Goal: Transaction & Acquisition: Book appointment/travel/reservation

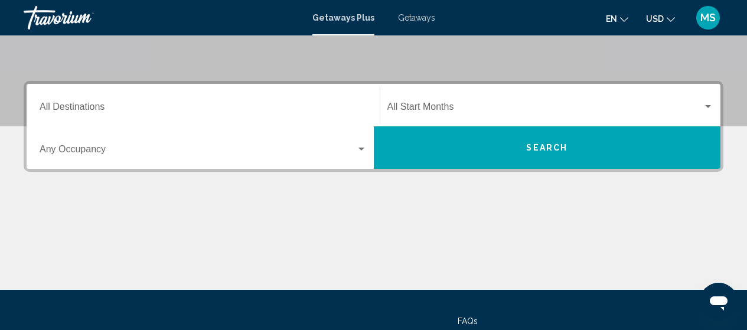
scroll to position [236, 0]
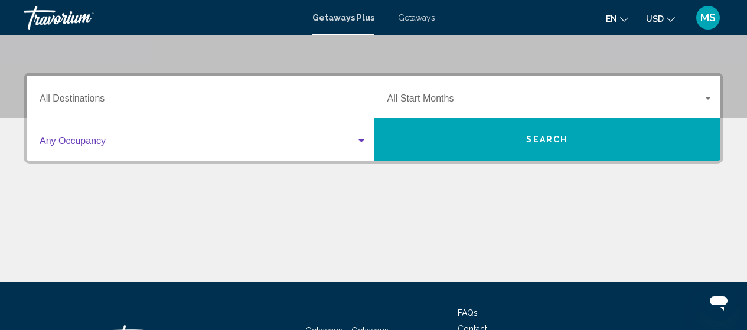
click at [214, 144] on span "Search widget" at bounding box center [198, 143] width 317 height 11
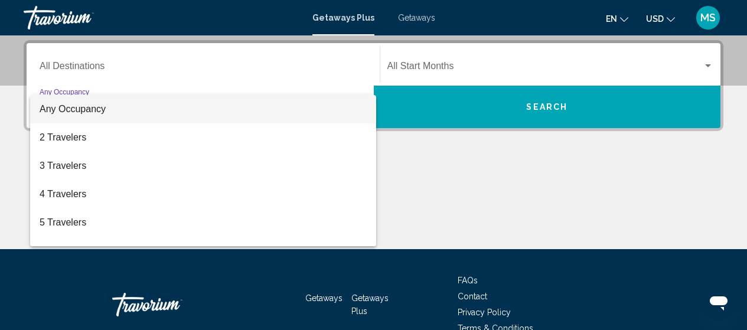
scroll to position [271, 0]
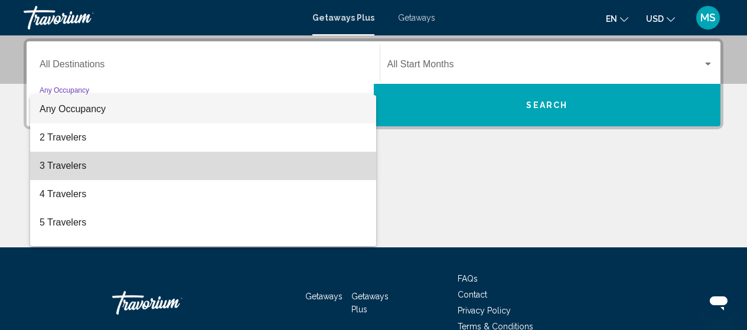
click at [216, 158] on span "3 Travelers" at bounding box center [203, 166] width 327 height 28
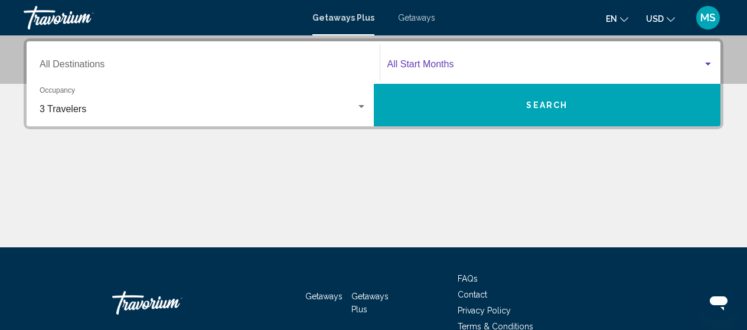
click at [473, 70] on span "Search widget" at bounding box center [546, 66] width 316 height 11
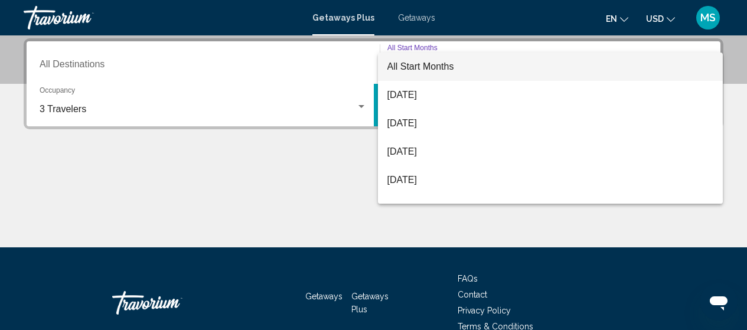
scroll to position [24, 0]
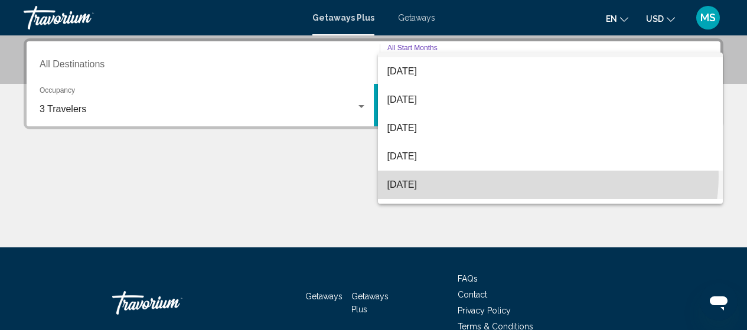
click at [548, 176] on span "[DATE]" at bounding box center [551, 185] width 327 height 28
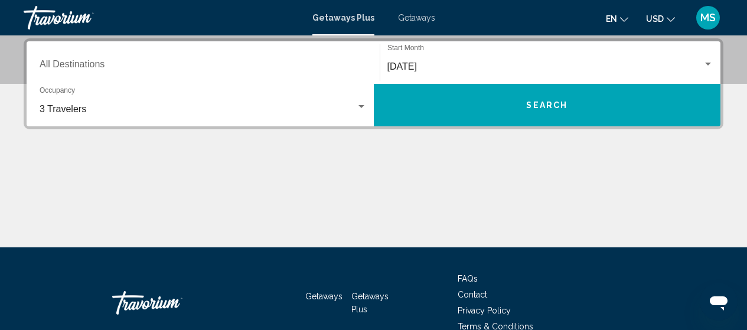
click at [241, 60] on div "Destination All Destinations" at bounding box center [203, 62] width 327 height 37
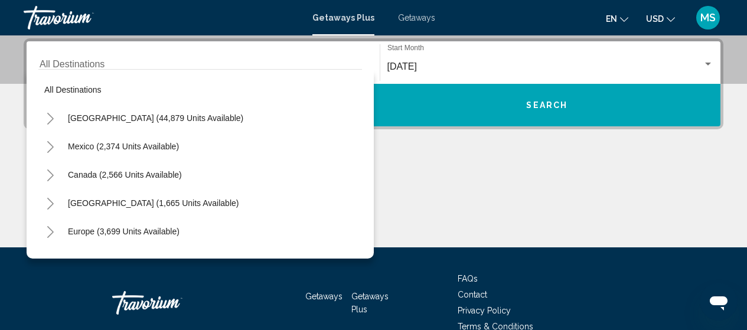
click at [221, 116] on div "[GEOGRAPHIC_DATA] (44,879 units available)" at bounding box center [200, 118] width 324 height 28
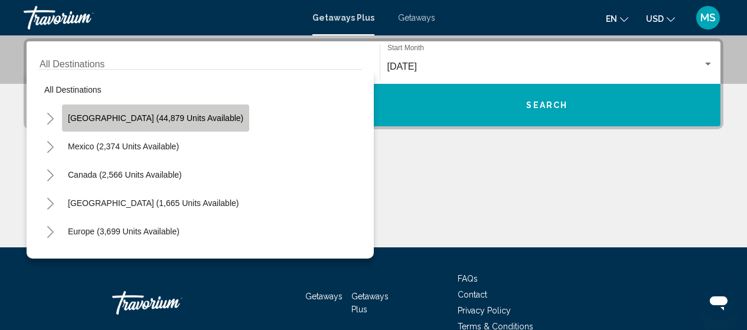
click at [196, 119] on span "[GEOGRAPHIC_DATA] (44,879 units available)" at bounding box center [155, 117] width 175 height 9
type input "**********"
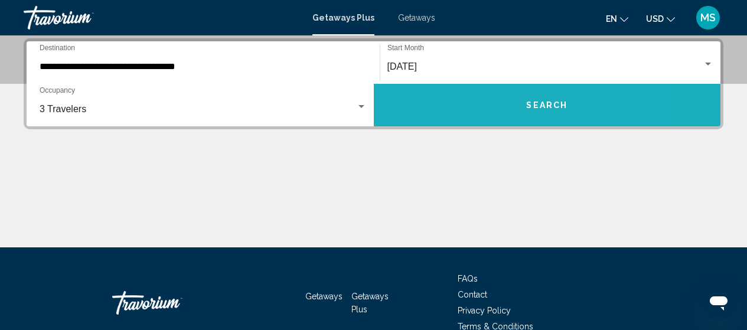
click at [473, 106] on button "Search" at bounding box center [547, 105] width 347 height 43
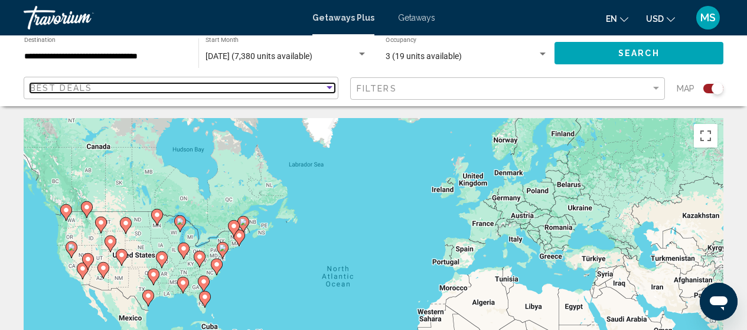
click at [331, 92] on div "Sort by" at bounding box center [329, 87] width 11 height 9
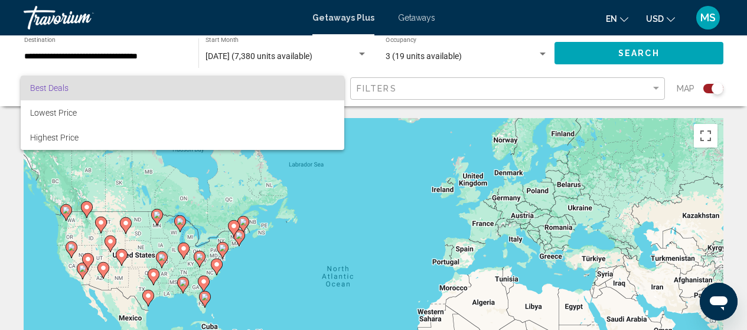
click at [414, 90] on div at bounding box center [373, 165] width 747 height 330
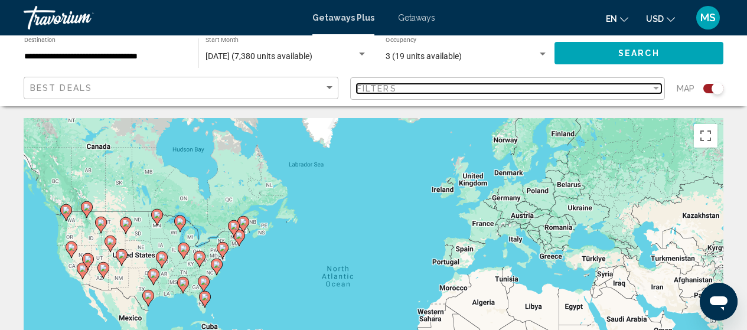
click at [414, 90] on div "Filters" at bounding box center [504, 88] width 294 height 9
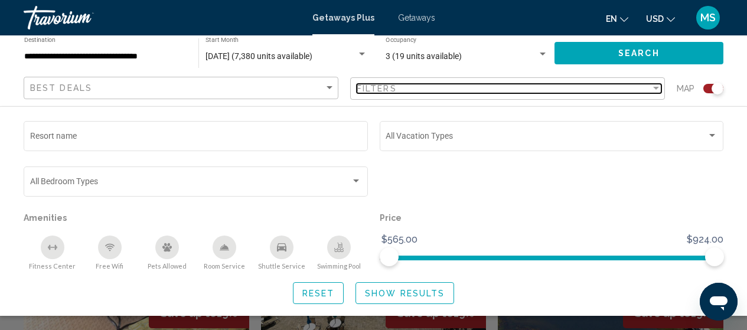
scroll to position [501, 0]
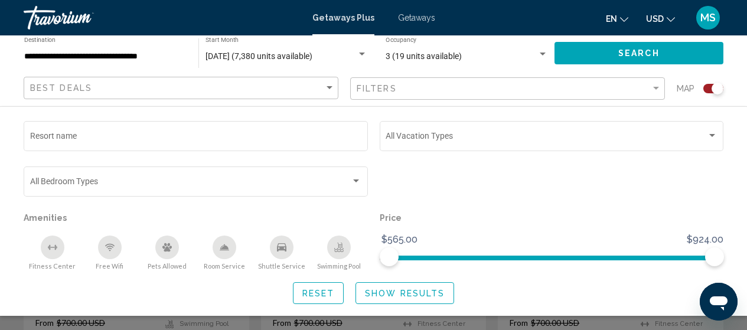
click at [525, 15] on div "en English Español Français Italiano Português русский USD USD ($) MXN (Mex$) C…" at bounding box center [585, 17] width 277 height 25
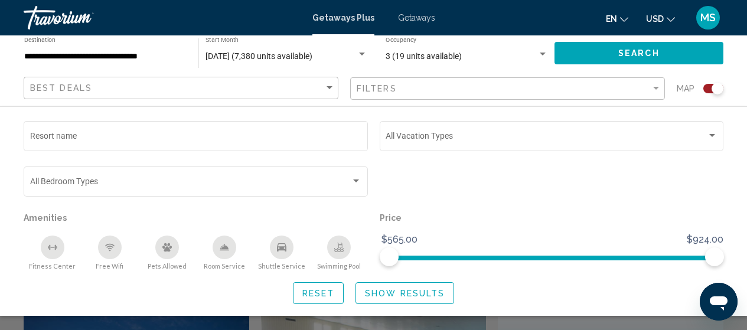
scroll to position [0, 0]
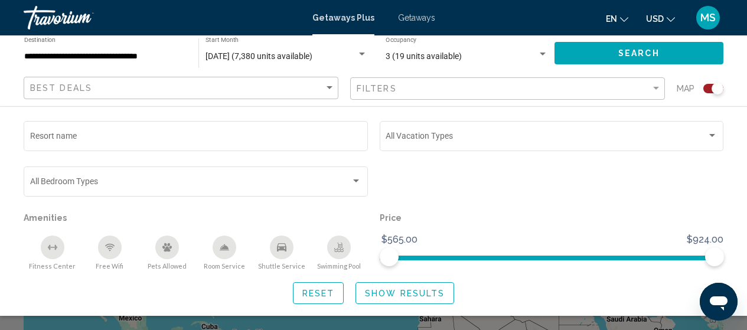
click at [738, 320] on div "Search widget" at bounding box center [373, 253] width 747 height 153
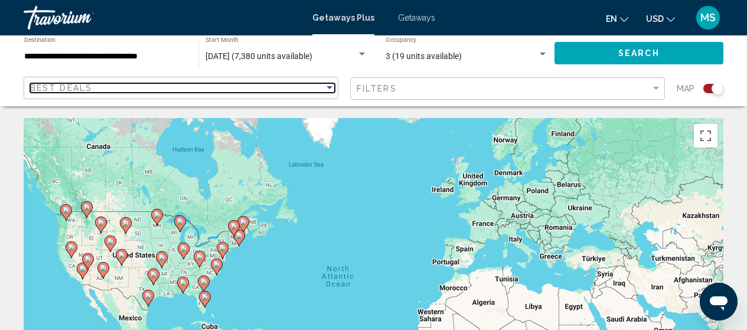
click at [326, 90] on div "Sort by" at bounding box center [329, 87] width 11 height 9
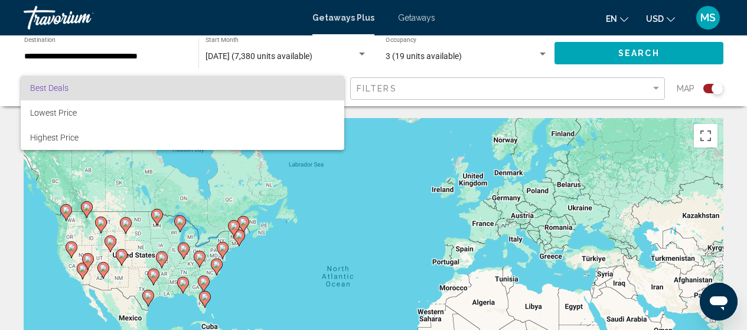
click at [496, 62] on div at bounding box center [373, 165] width 747 height 330
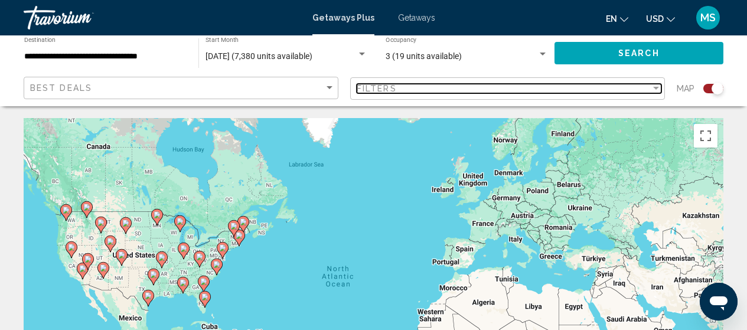
click at [496, 85] on div "Filters" at bounding box center [504, 88] width 294 height 9
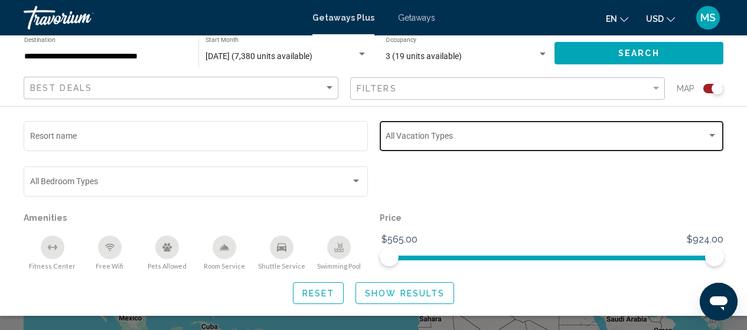
click at [427, 133] on div "Vacation Types All Vacation Types" at bounding box center [552, 135] width 332 height 32
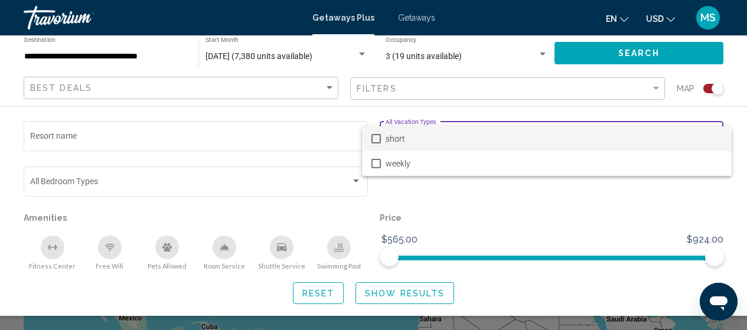
click at [505, 47] on div at bounding box center [373, 165] width 747 height 330
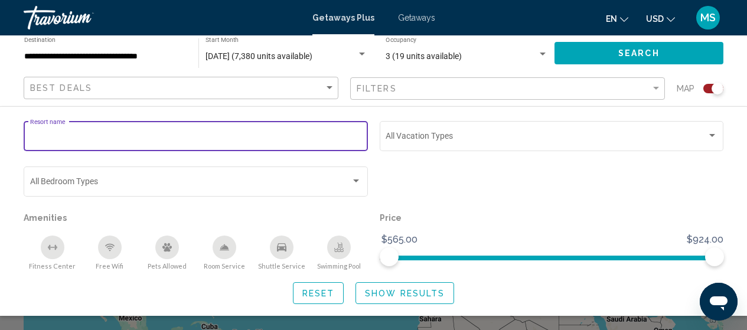
click at [212, 134] on input "Resort name" at bounding box center [196, 138] width 332 height 9
type input "*"
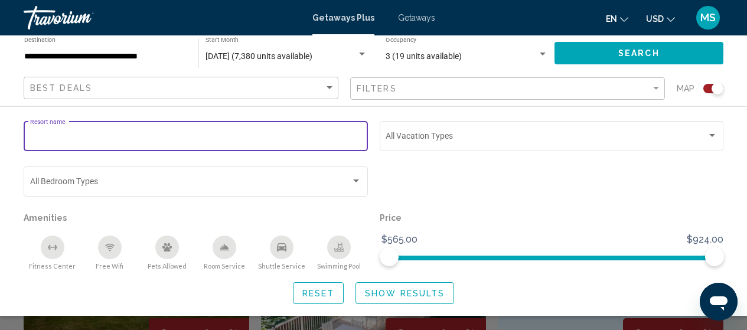
scroll to position [370, 0]
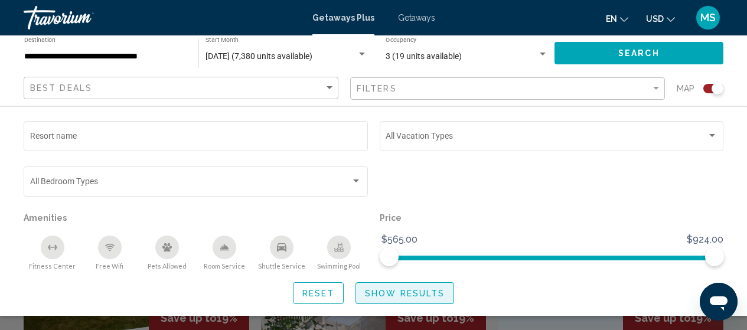
click at [425, 289] on span "Show Results" at bounding box center [405, 293] width 80 height 9
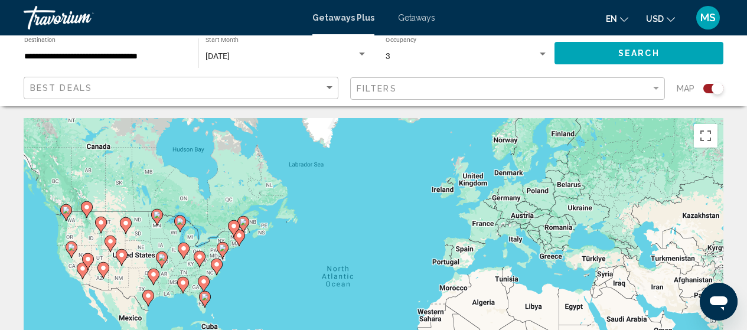
click at [82, 271] on image "Main content" at bounding box center [82, 268] width 7 height 7
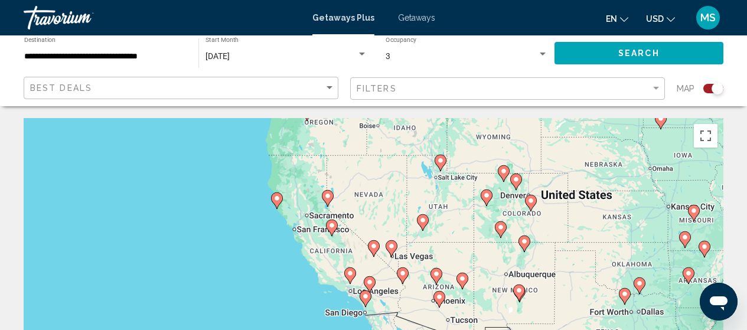
click at [329, 251] on div "To activate drag with keyboard, press Alt + Enter. Once in keyboard drag state,…" at bounding box center [374, 295] width 700 height 355
click at [337, 223] on icon "Main content" at bounding box center [332, 228] width 12 height 17
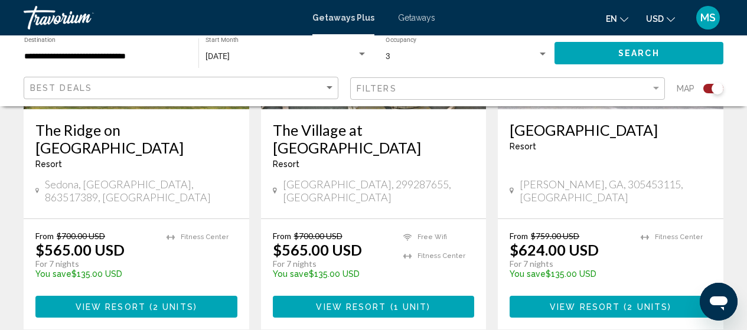
scroll to position [1868, 0]
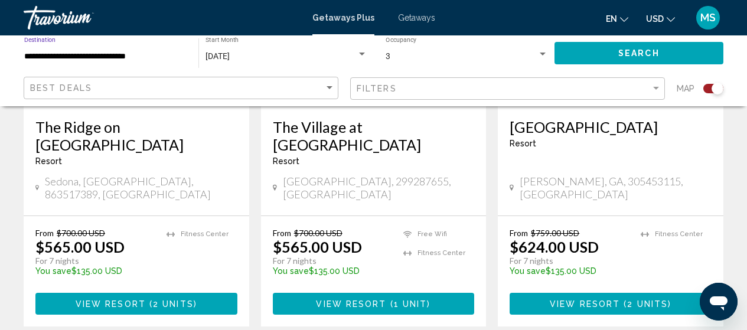
click at [138, 52] on input "**********" at bounding box center [105, 56] width 162 height 9
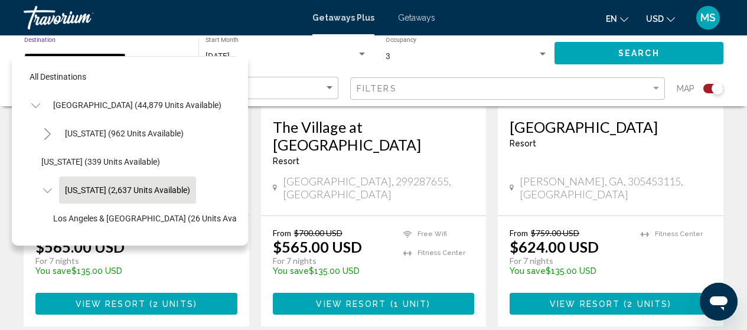
scroll to position [46, 0]
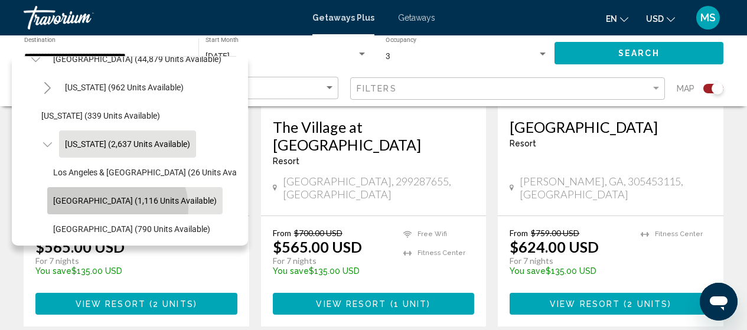
click at [115, 208] on button "[GEOGRAPHIC_DATA] (1,116 units available)" at bounding box center [134, 200] width 175 height 27
type input "**********"
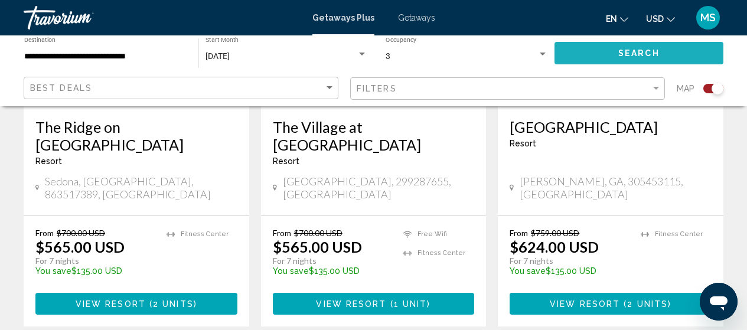
click at [654, 56] on span "Search" at bounding box center [639, 53] width 41 height 9
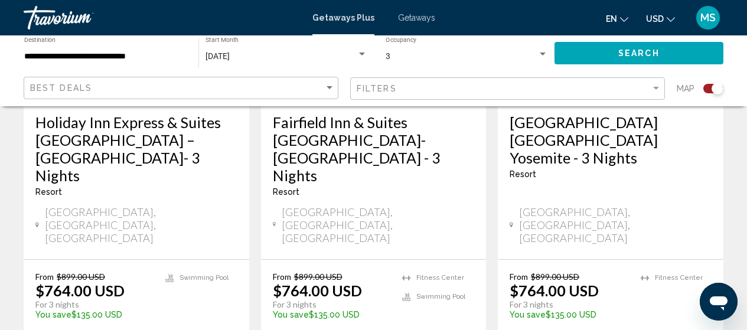
scroll to position [1945, 0]
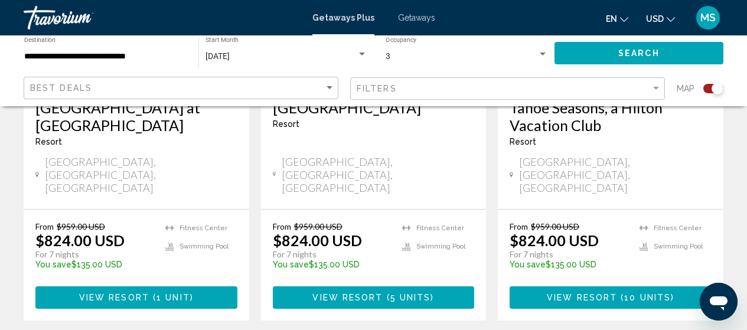
scroll to position [1082, 0]
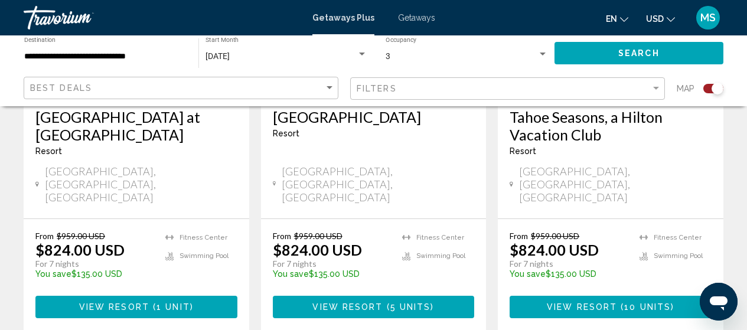
drag, startPoint x: 730, startPoint y: 226, endPoint x: 727, endPoint y: 266, distance: 39.7
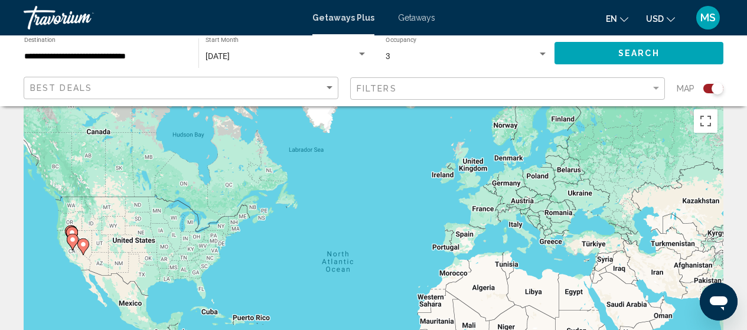
scroll to position [0, 0]
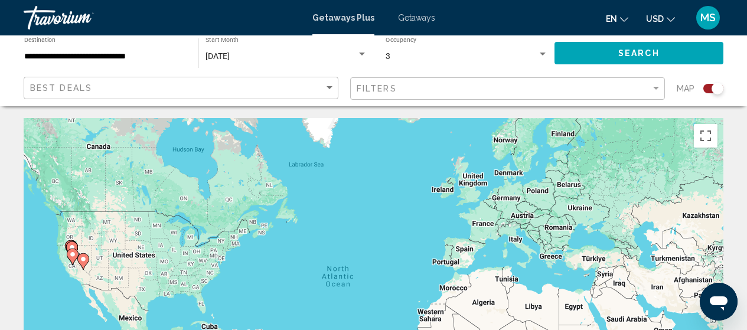
click at [131, 51] on div "**********" at bounding box center [105, 53] width 162 height 32
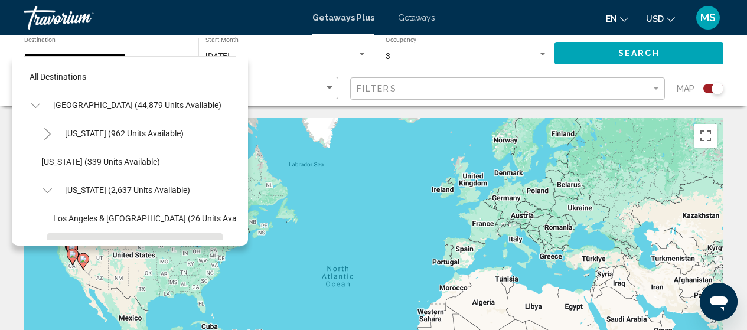
click at [278, 68] on div "[DATE] Start Month All Start Months" at bounding box center [287, 53] width 162 height 32
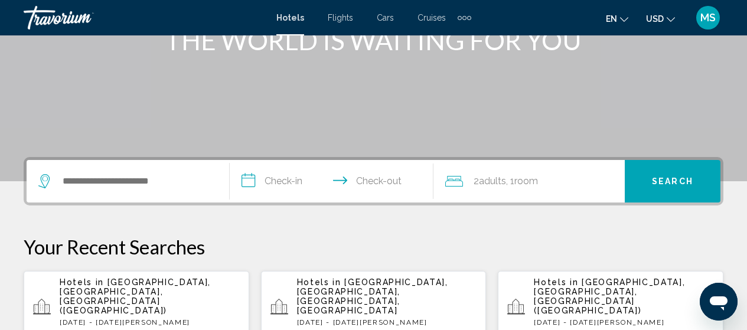
scroll to position [220, 0]
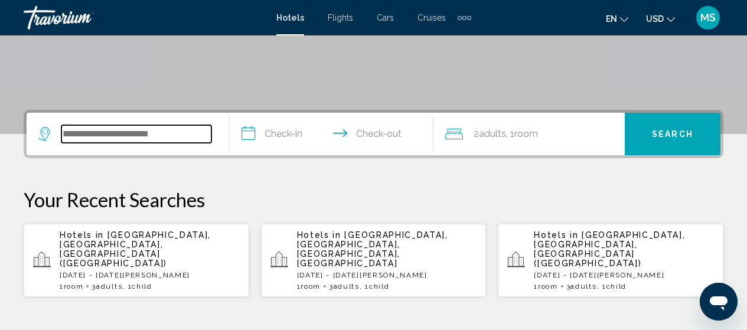
click at [175, 142] on input "Search widget" at bounding box center [136, 134] width 150 height 18
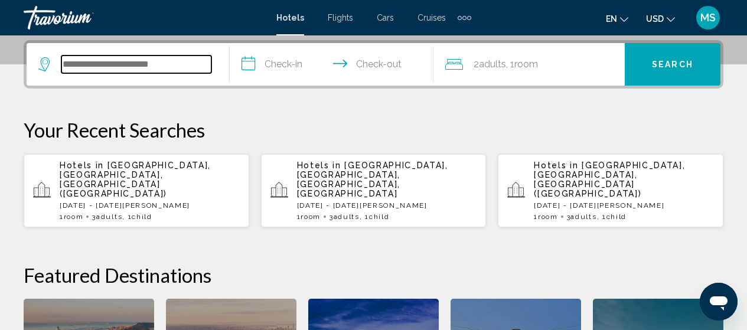
scroll to position [292, 0]
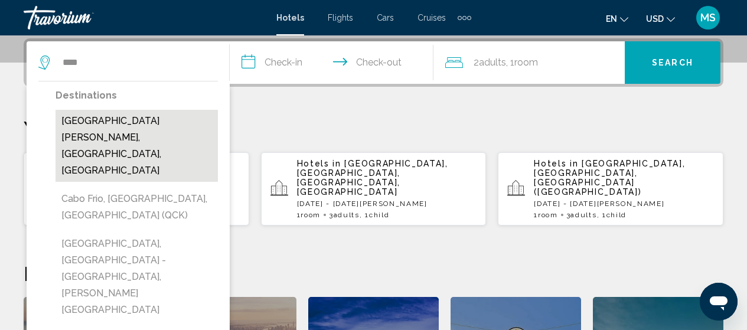
click at [177, 132] on button "Cabo San Lucas, Los Cabos, Mexico" at bounding box center [137, 146] width 162 height 72
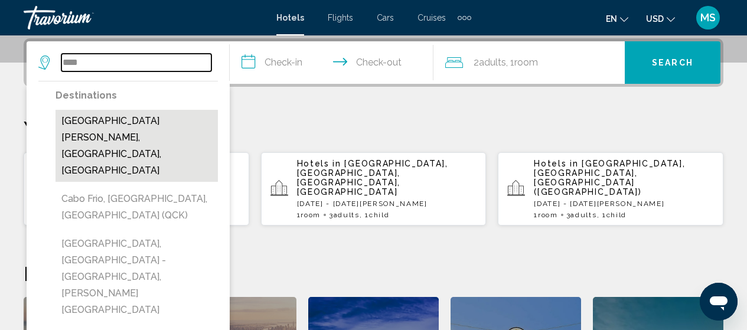
type input "**********"
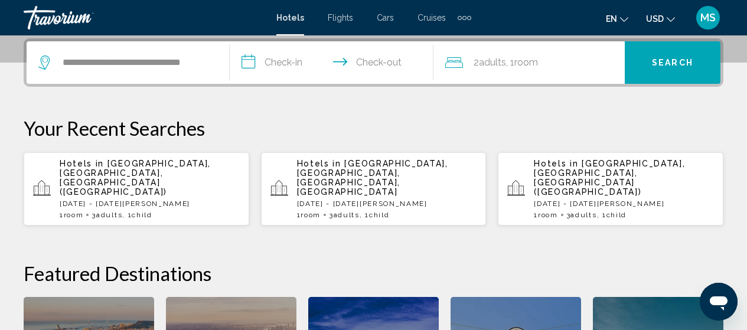
click at [288, 61] on input "**********" at bounding box center [334, 64] width 208 height 46
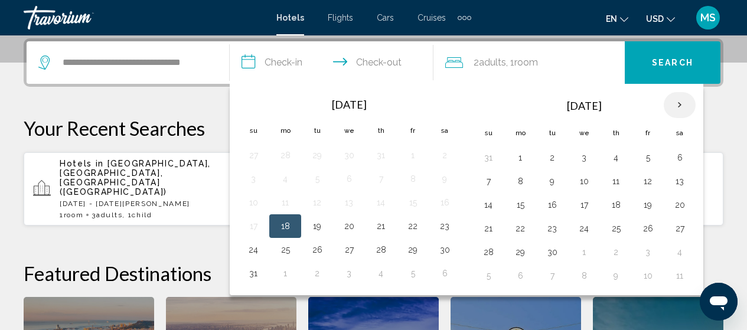
click at [676, 102] on th "Next month" at bounding box center [680, 105] width 32 height 26
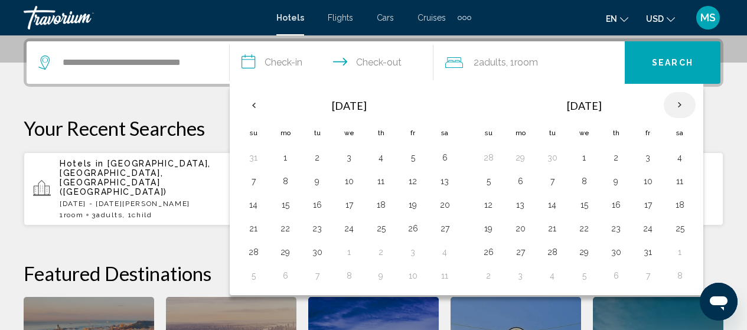
click at [676, 102] on th "Next month" at bounding box center [680, 105] width 32 height 26
click at [554, 253] on button "30" at bounding box center [552, 252] width 19 height 17
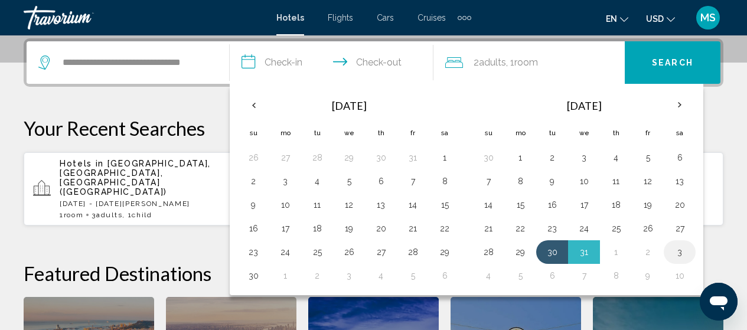
click at [688, 252] on button "3" at bounding box center [680, 252] width 19 height 17
type input "**********"
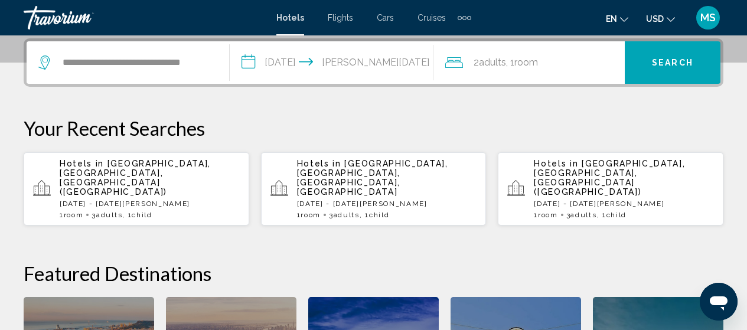
click at [522, 69] on span ", 1 Room rooms" at bounding box center [522, 62] width 32 height 17
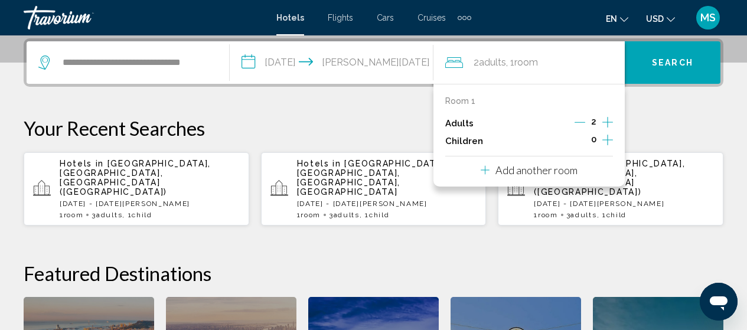
click at [610, 123] on icon "Increment adults" at bounding box center [608, 122] width 11 height 14
click at [672, 74] on button "Search" at bounding box center [673, 62] width 96 height 43
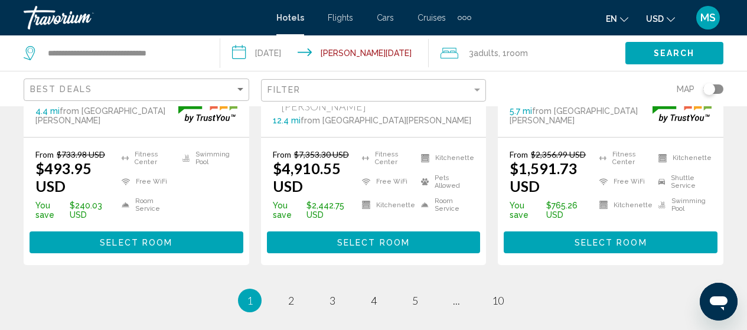
scroll to position [1959, 0]
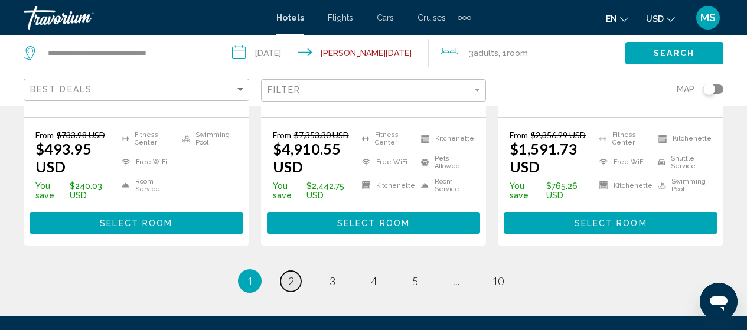
click at [287, 271] on link "page 2" at bounding box center [291, 281] width 21 height 21
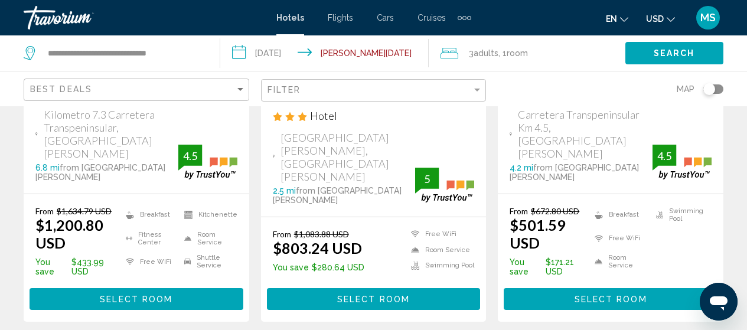
scroll to position [1812, 0]
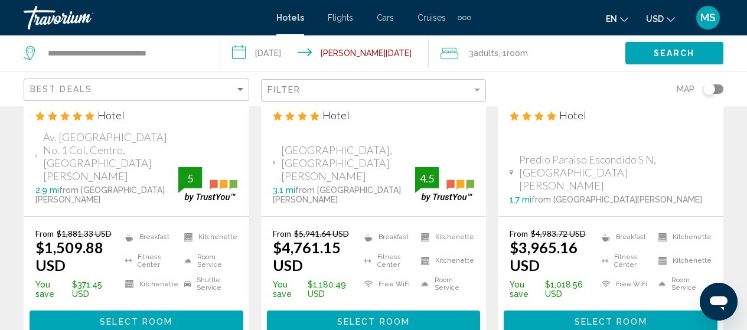
scroll to position [1820, 0]
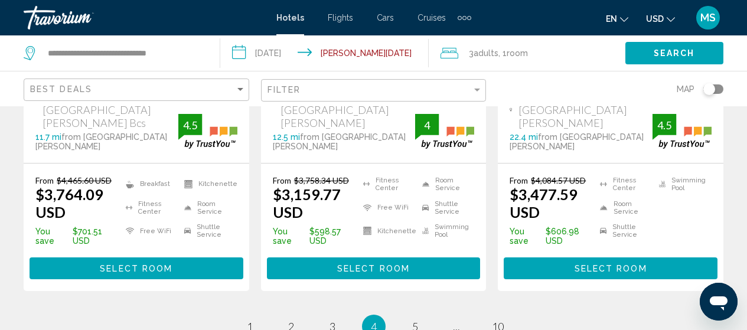
scroll to position [1906, 0]
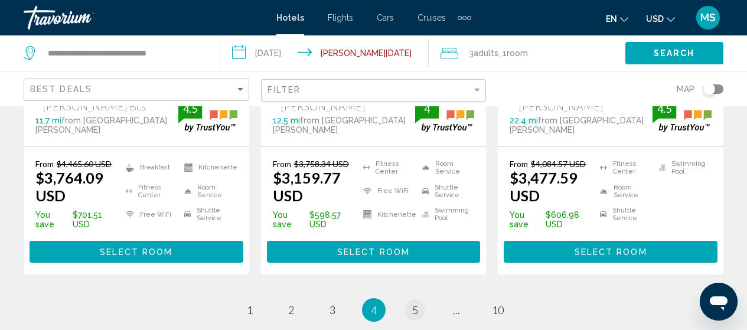
click at [405, 298] on li "page 5" at bounding box center [416, 310] width 24 height 24
click at [411, 300] on link "page 5" at bounding box center [415, 310] width 21 height 21
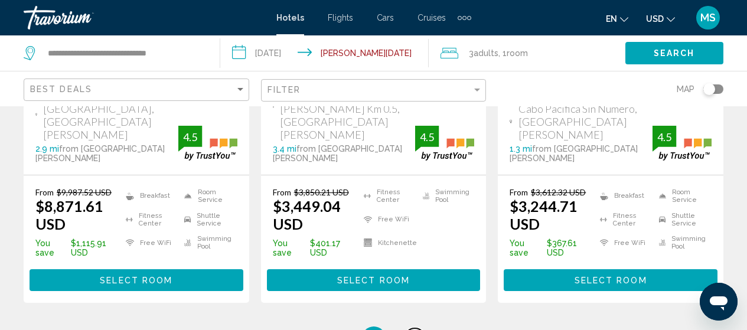
scroll to position [1905, 0]
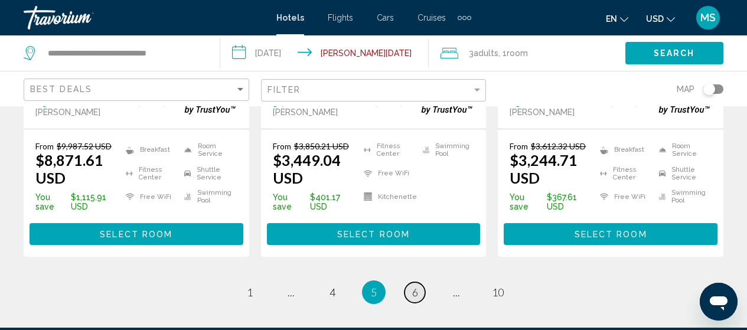
click at [419, 282] on link "page 6" at bounding box center [415, 292] width 21 height 21
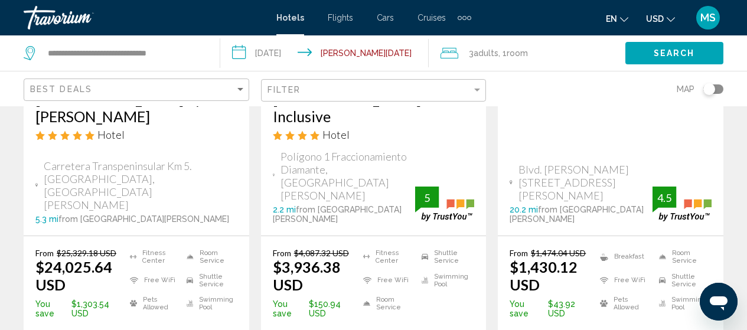
scroll to position [1799, 0]
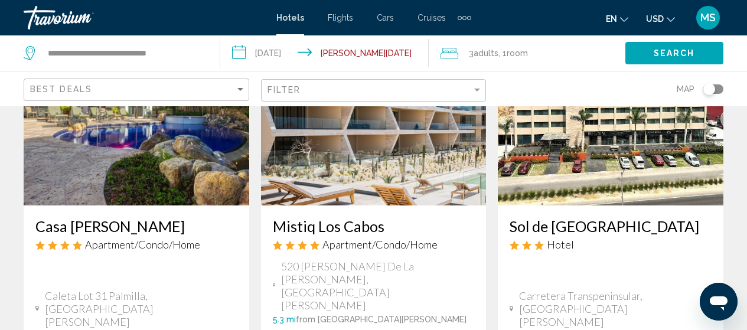
scroll to position [1685, 0]
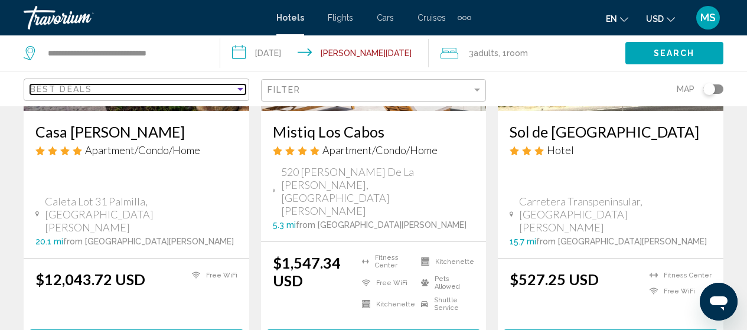
click at [182, 89] on div "Best Deals" at bounding box center [132, 88] width 205 height 9
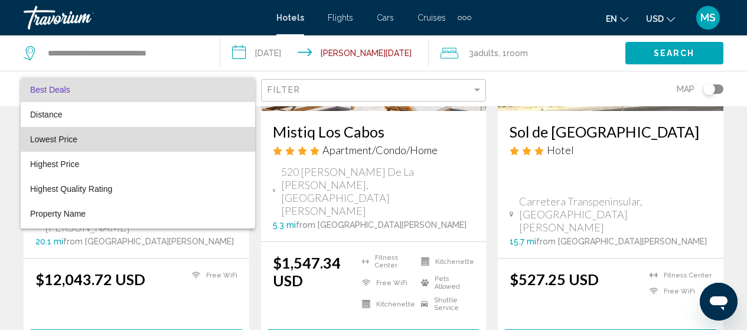
click at [180, 132] on span "Lowest Price" at bounding box center [138, 139] width 216 height 25
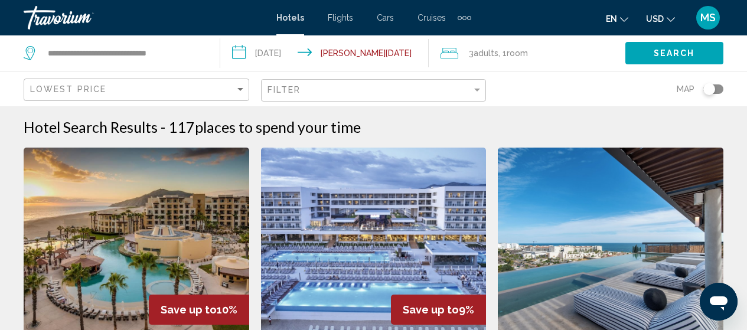
click at [315, 84] on div "Filter" at bounding box center [376, 91] width 216 height 22
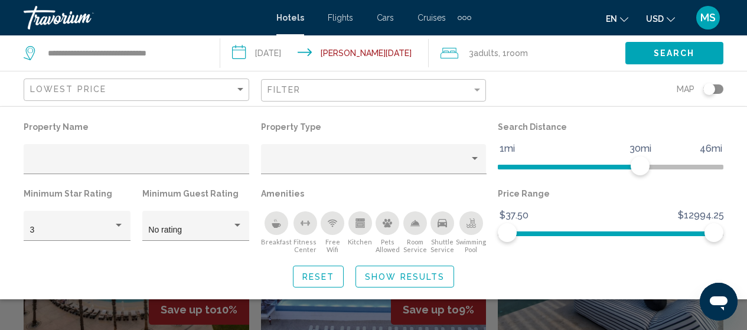
click at [550, 84] on div "Map" at bounding box center [611, 88] width 226 height 35
click at [171, 96] on div "Lowest Price" at bounding box center [138, 90] width 216 height 22
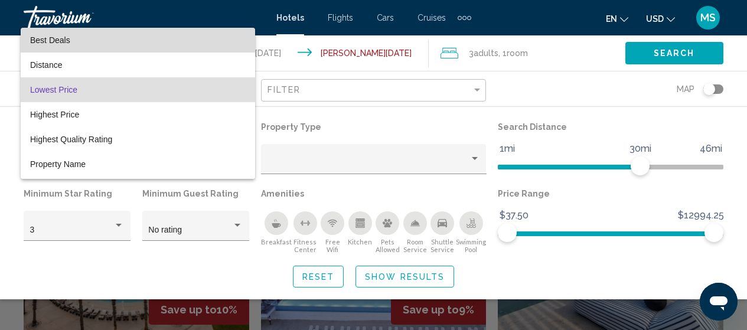
click at [168, 44] on span "Best Deals" at bounding box center [138, 40] width 216 height 25
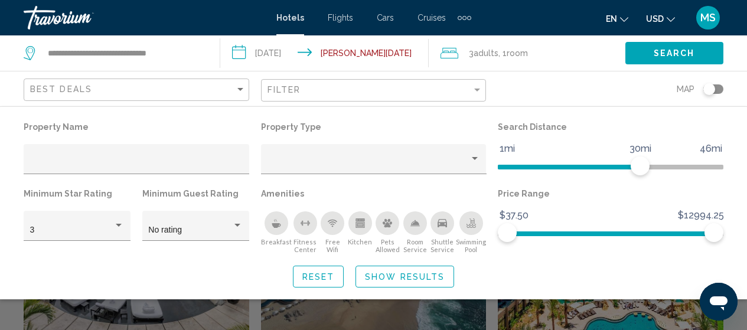
click at [656, 65] on div "Search" at bounding box center [687, 52] width 122 height 35
click at [656, 51] on span "Search" at bounding box center [674, 53] width 41 height 9
click at [663, 60] on button "Search" at bounding box center [675, 53] width 98 height 22
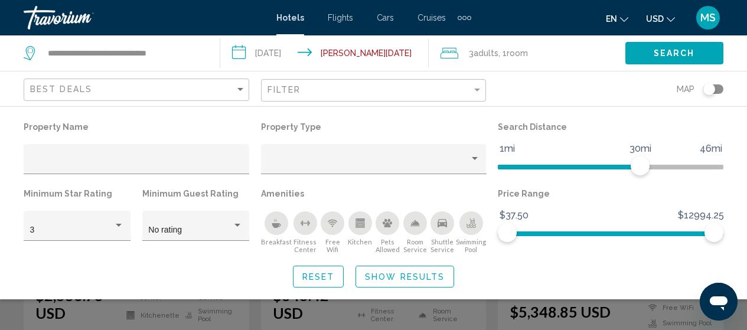
scroll to position [214, 0]
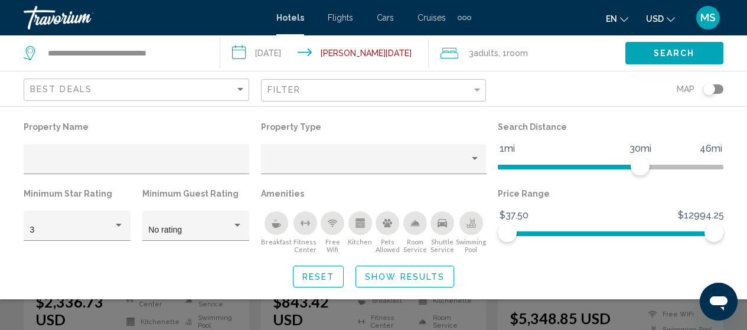
click at [747, 65] on div "Search" at bounding box center [687, 52] width 122 height 35
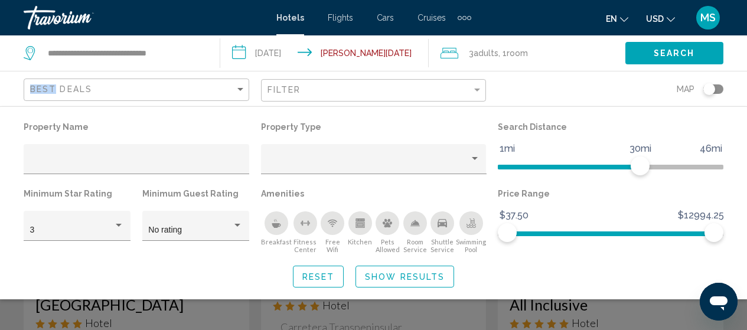
scroll to position [0, 0]
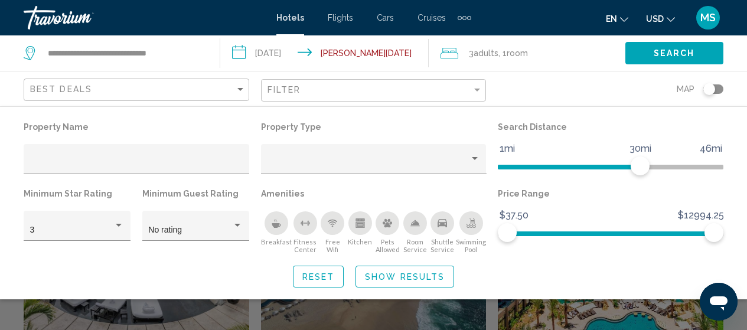
click at [579, 18] on div "en English Español Français Italiano Português русский USD USD ($) MXN (Mex$) C…" at bounding box center [603, 17] width 241 height 25
click at [702, 314] on div "Search widget" at bounding box center [373, 253] width 747 height 153
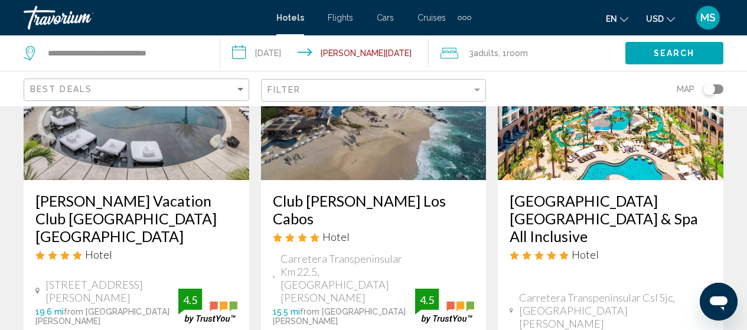
scroll to position [162, 0]
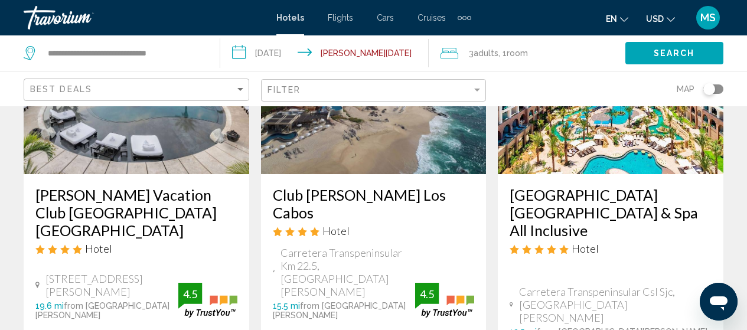
click at [395, 120] on img "Main content" at bounding box center [374, 79] width 226 height 189
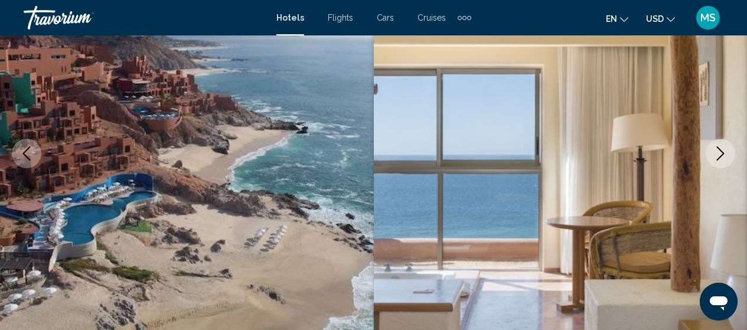
scroll to position [151, 0]
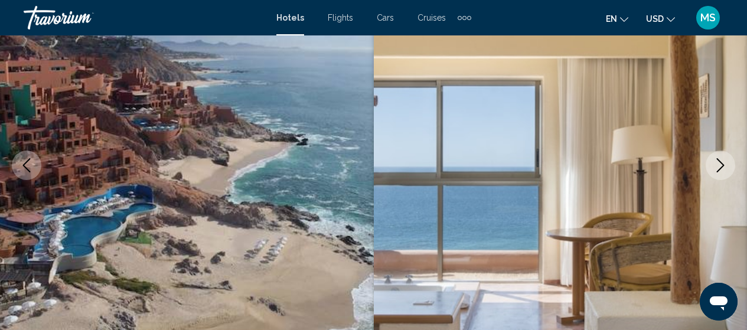
click at [715, 167] on icon "Next image" at bounding box center [721, 165] width 14 height 14
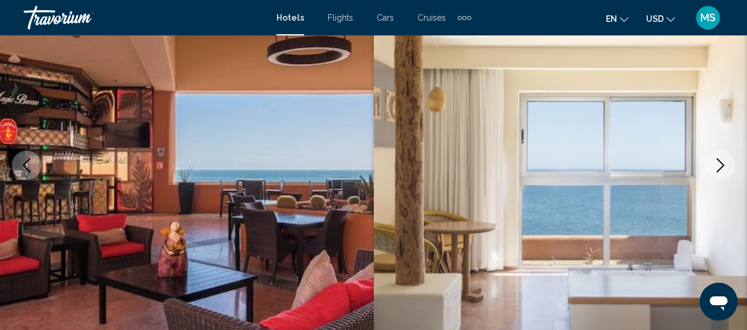
click at [715, 167] on icon "Next image" at bounding box center [721, 165] width 14 height 14
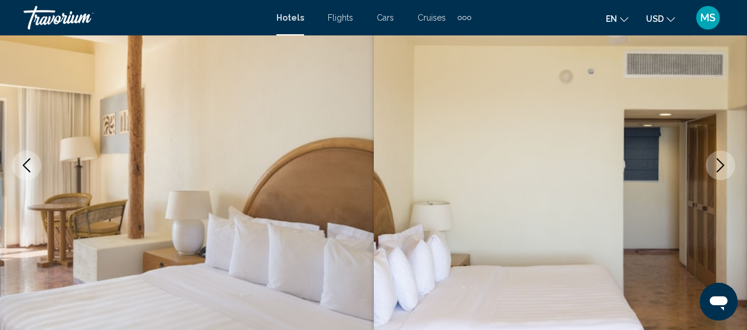
click at [715, 167] on icon "Next image" at bounding box center [721, 165] width 14 height 14
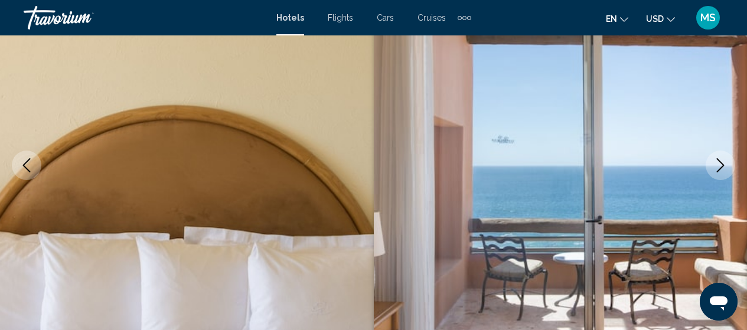
click at [715, 167] on icon "Next image" at bounding box center [721, 165] width 14 height 14
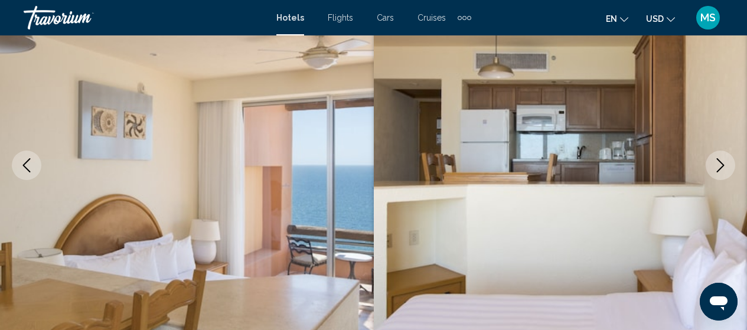
click at [715, 167] on icon "Next image" at bounding box center [721, 165] width 14 height 14
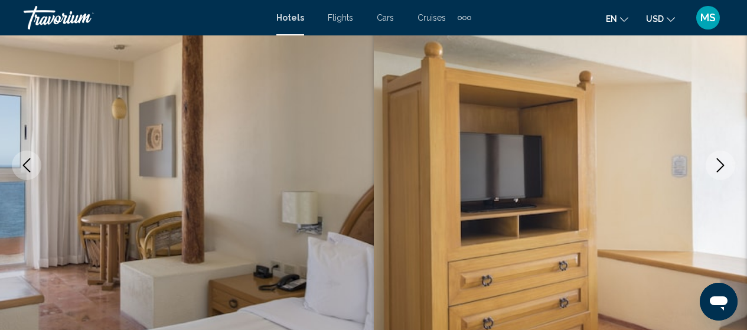
click at [715, 167] on icon "Next image" at bounding box center [721, 165] width 14 height 14
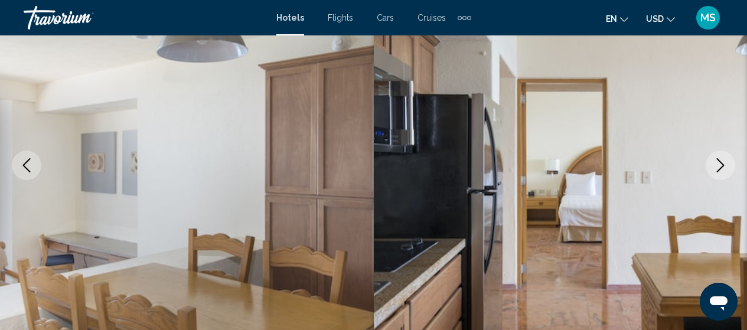
click at [715, 167] on icon "Next image" at bounding box center [721, 165] width 14 height 14
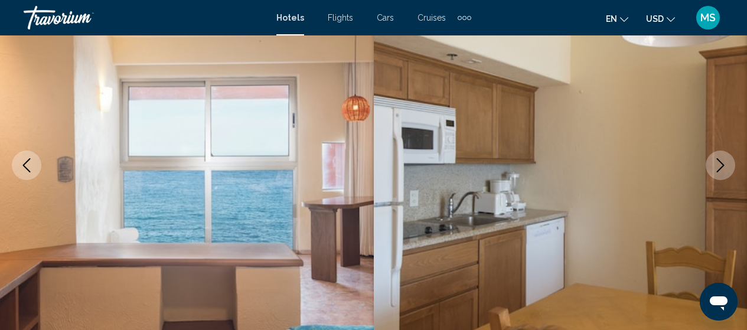
click at [715, 167] on icon "Next image" at bounding box center [721, 165] width 14 height 14
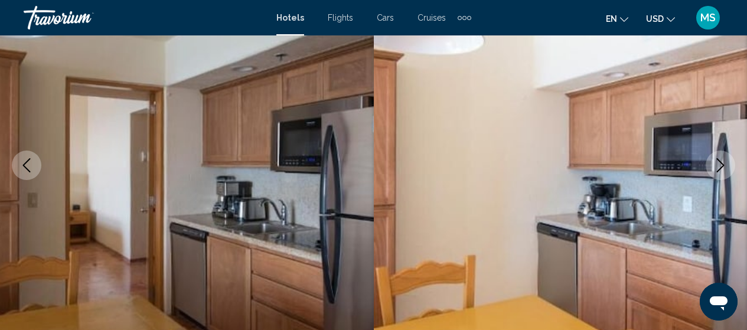
click at [715, 167] on icon "Next image" at bounding box center [721, 165] width 14 height 14
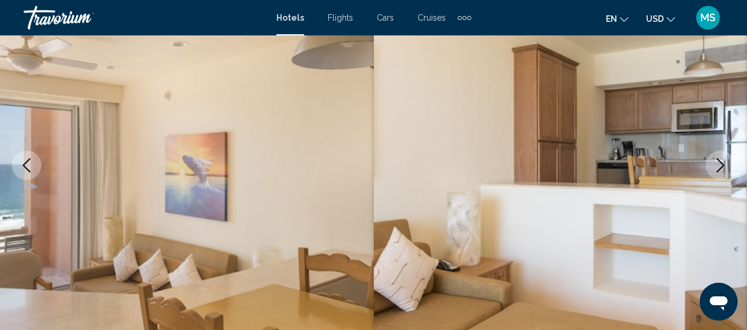
click at [715, 167] on icon "Next image" at bounding box center [721, 165] width 14 height 14
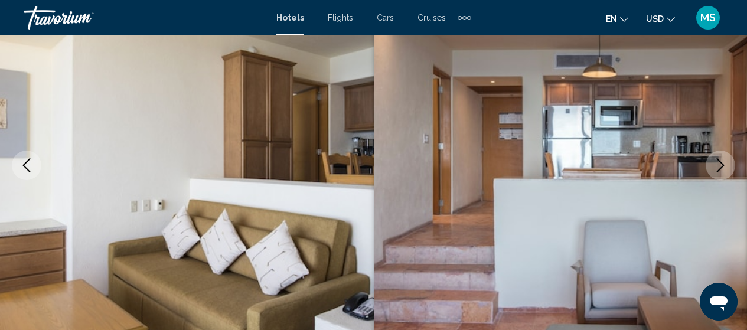
click at [715, 167] on icon "Next image" at bounding box center [721, 165] width 14 height 14
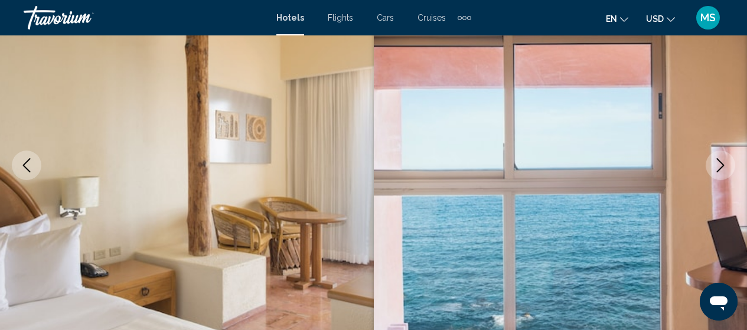
click at [715, 167] on icon "Next image" at bounding box center [721, 165] width 14 height 14
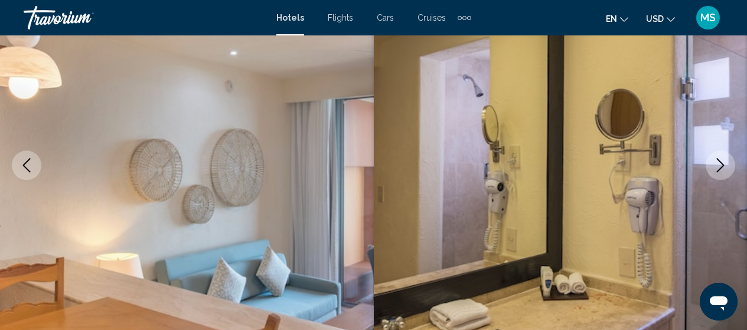
click at [715, 167] on icon "Next image" at bounding box center [721, 165] width 14 height 14
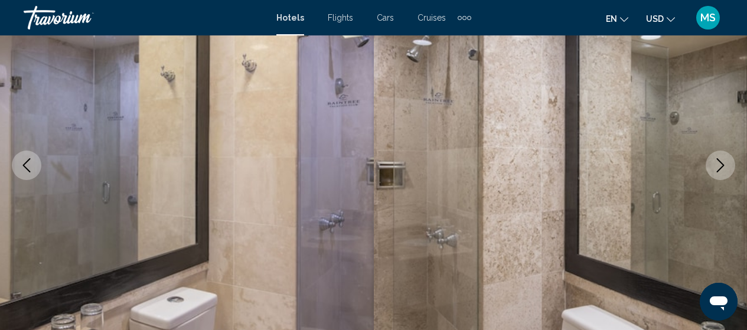
click at [715, 167] on icon "Next image" at bounding box center [721, 165] width 14 height 14
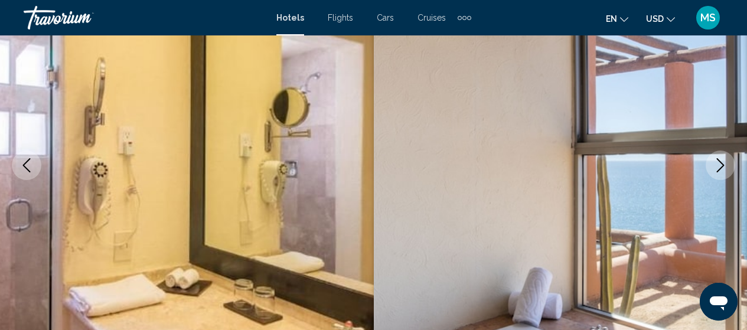
click at [715, 167] on icon "Next image" at bounding box center [721, 165] width 14 height 14
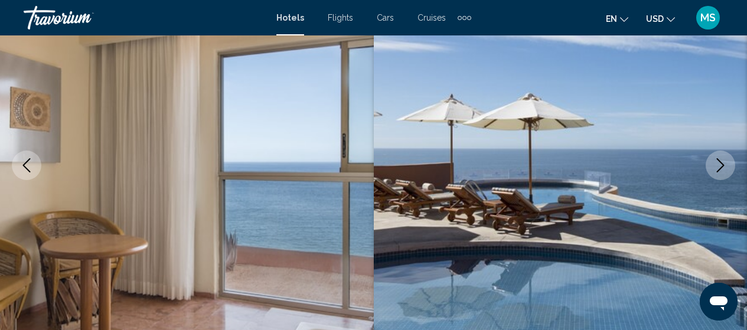
click at [715, 167] on icon "Next image" at bounding box center [721, 165] width 14 height 14
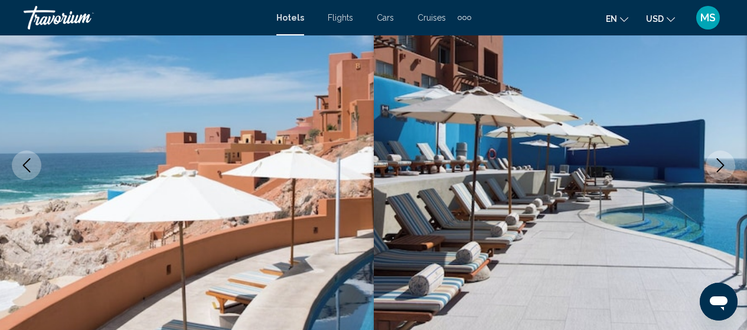
click at [715, 167] on icon "Next image" at bounding box center [721, 165] width 14 height 14
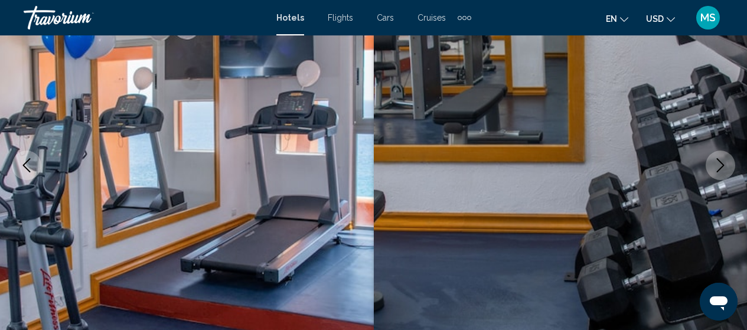
click at [715, 167] on icon "Next image" at bounding box center [721, 165] width 14 height 14
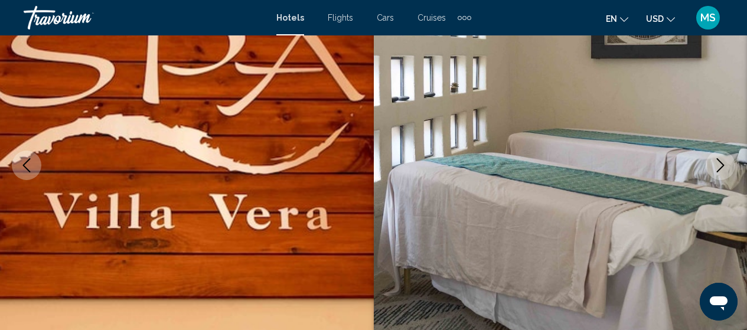
click at [715, 167] on icon "Next image" at bounding box center [721, 165] width 14 height 14
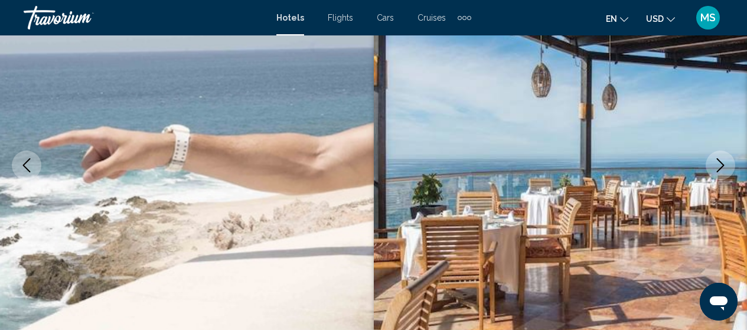
click at [715, 167] on icon "Next image" at bounding box center [721, 165] width 14 height 14
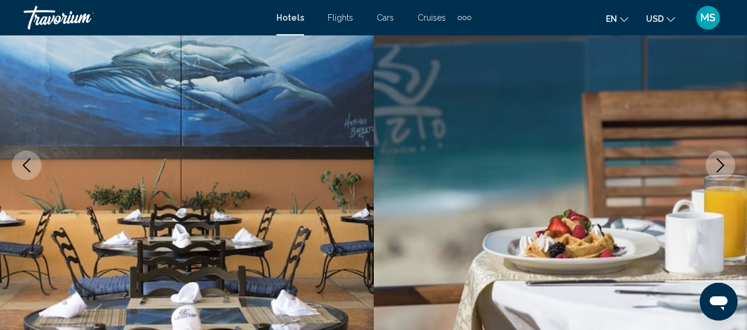
click at [715, 167] on icon "Next image" at bounding box center [721, 165] width 14 height 14
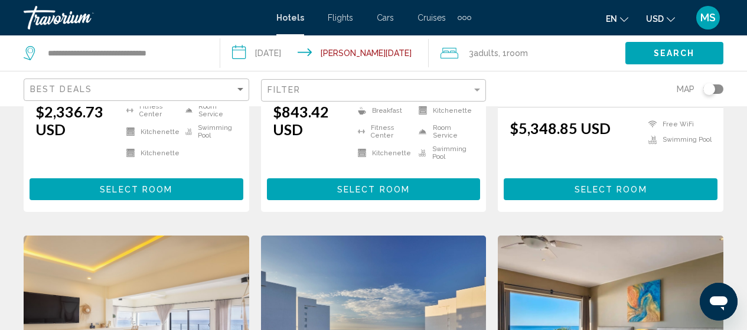
scroll to position [19, 0]
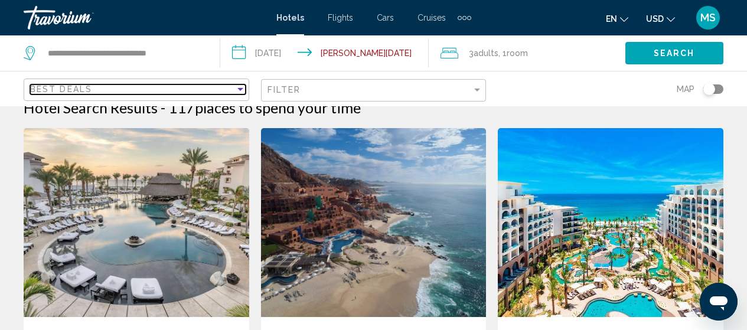
click at [217, 89] on div "Best Deals" at bounding box center [132, 88] width 205 height 9
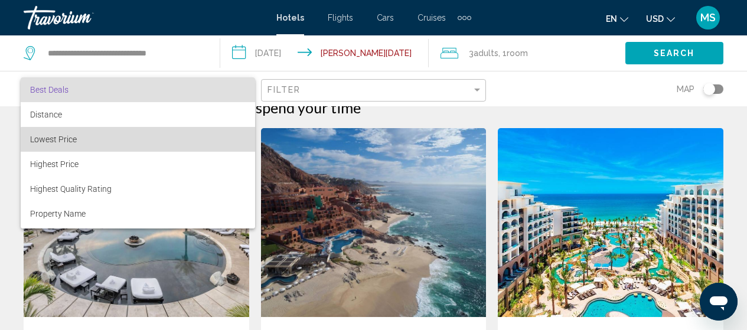
click at [161, 151] on span "Lowest Price" at bounding box center [138, 139] width 216 height 25
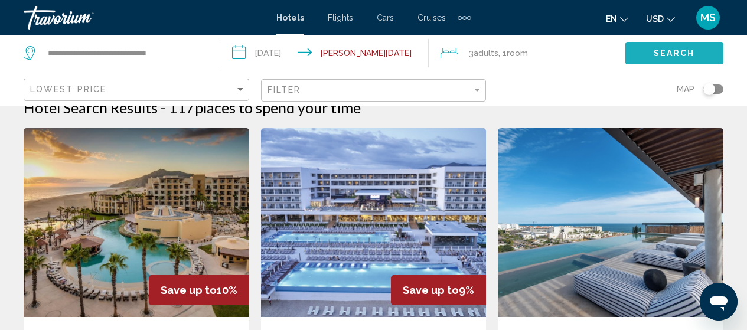
click at [629, 56] on button "Search" at bounding box center [675, 53] width 98 height 22
click at [376, 55] on input "**********" at bounding box center [326, 54] width 213 height 39
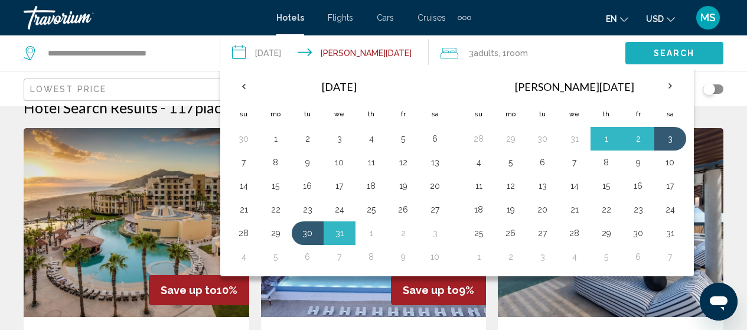
click at [693, 49] on span "Search" at bounding box center [674, 53] width 41 height 9
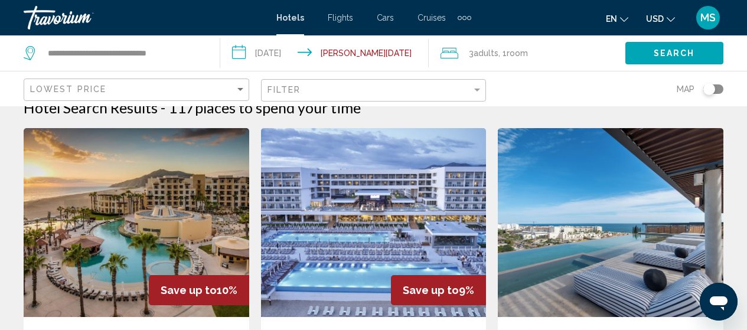
click at [513, 50] on span "Room" at bounding box center [517, 52] width 21 height 9
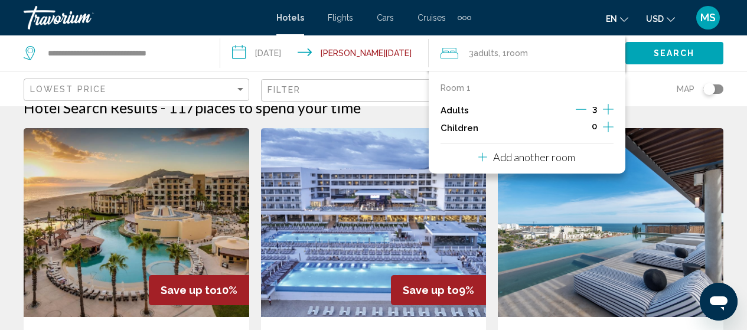
click at [662, 69] on div "Search" at bounding box center [687, 52] width 122 height 35
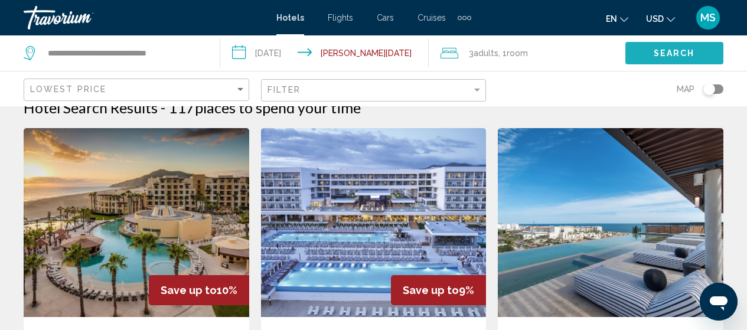
click at [677, 55] on span "Search" at bounding box center [674, 53] width 41 height 9
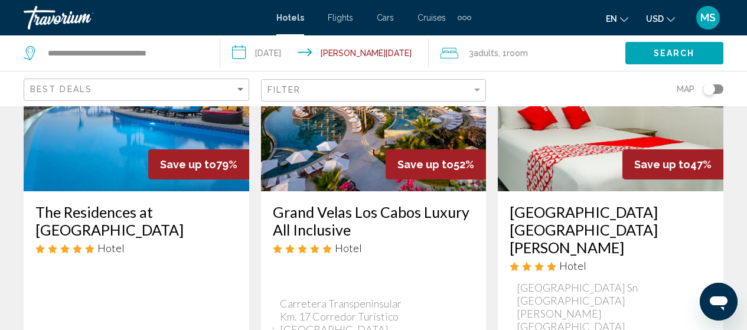
scroll to position [106, 0]
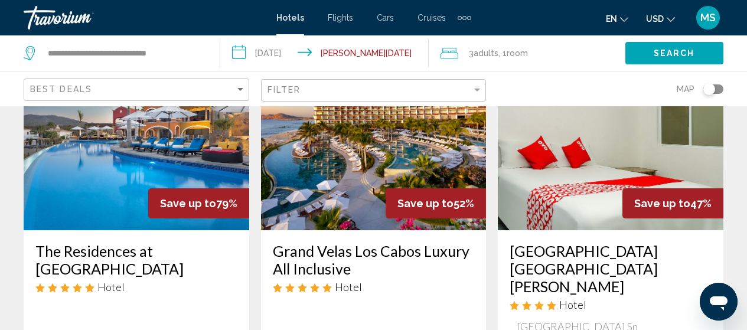
click at [141, 171] on img "Main content" at bounding box center [137, 135] width 226 height 189
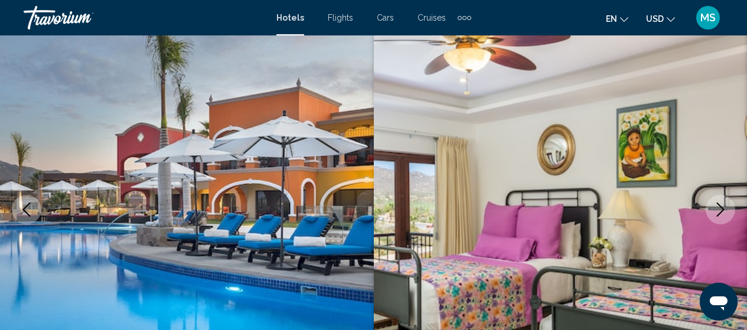
scroll to position [151, 0]
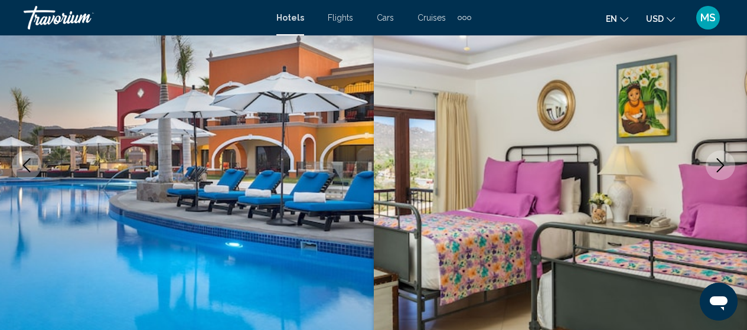
click at [726, 158] on button "Next image" at bounding box center [721, 166] width 30 height 30
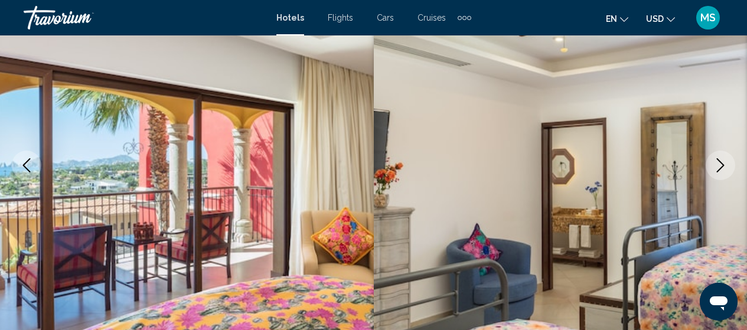
click at [726, 158] on button "Next image" at bounding box center [721, 166] width 30 height 30
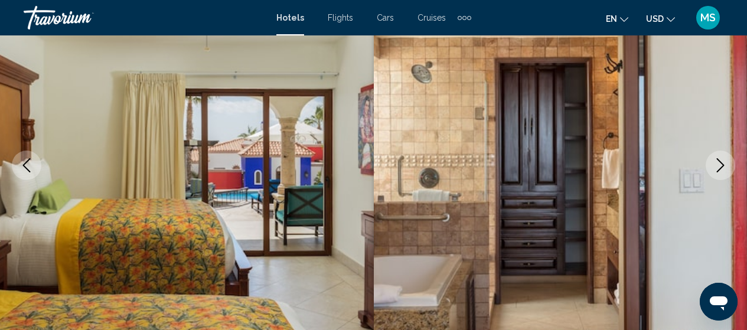
click at [726, 158] on button "Next image" at bounding box center [721, 166] width 30 height 30
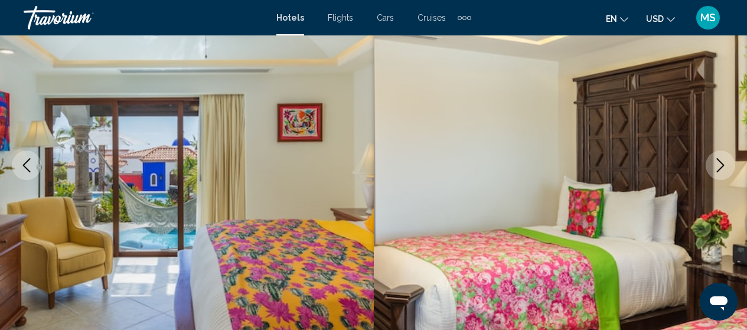
click at [726, 158] on button "Next image" at bounding box center [721, 166] width 30 height 30
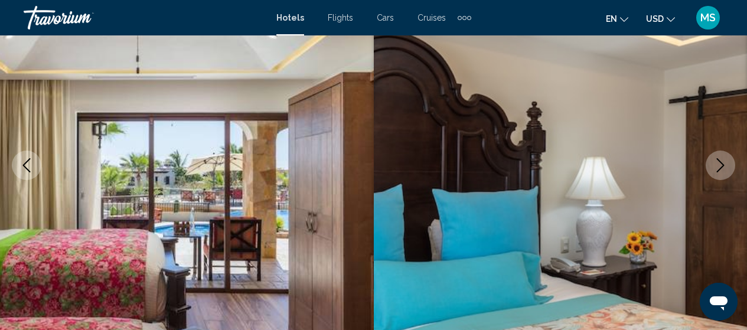
click at [726, 158] on button "Next image" at bounding box center [721, 166] width 30 height 30
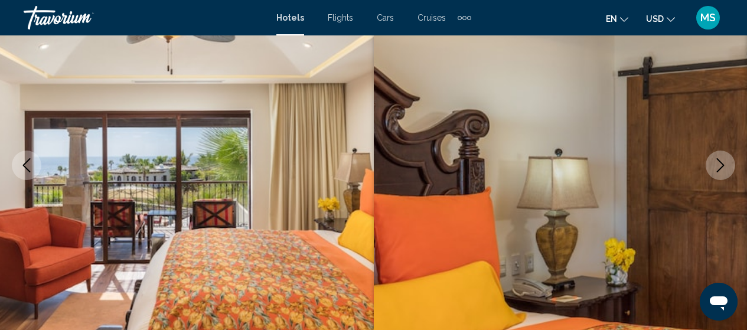
click at [726, 158] on button "Next image" at bounding box center [721, 166] width 30 height 30
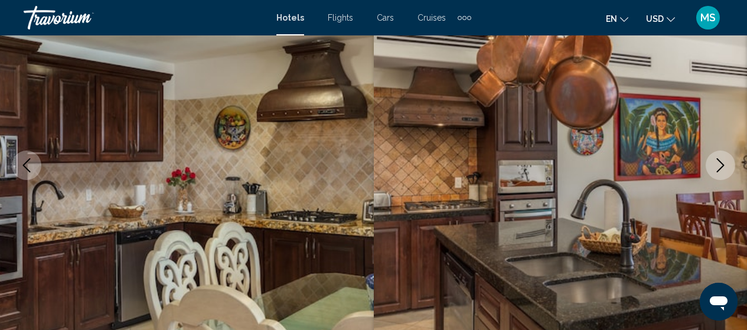
click at [726, 158] on button "Next image" at bounding box center [721, 166] width 30 height 30
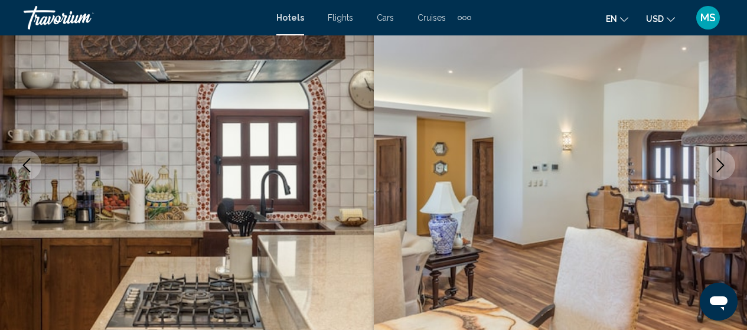
click at [726, 158] on button "Next image" at bounding box center [721, 166] width 30 height 30
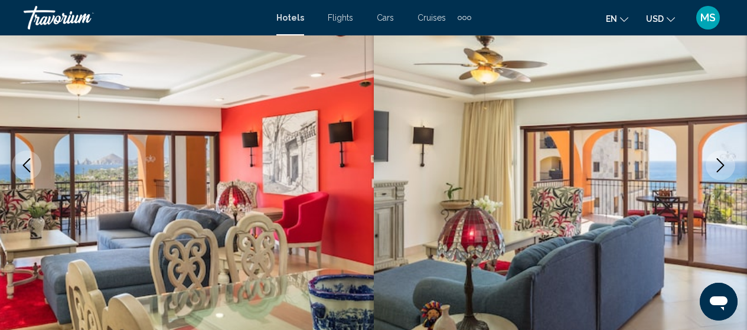
click at [726, 158] on button "Next image" at bounding box center [721, 166] width 30 height 30
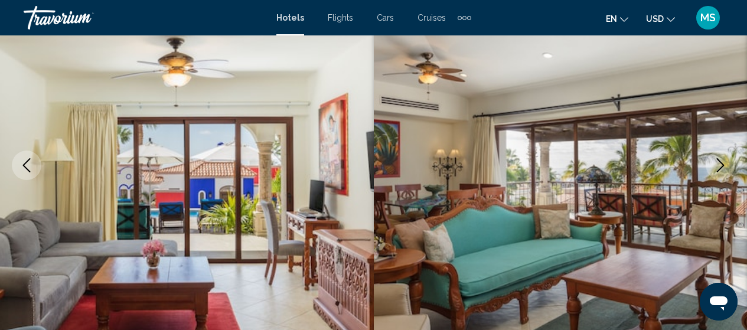
click at [726, 158] on button "Next image" at bounding box center [721, 166] width 30 height 30
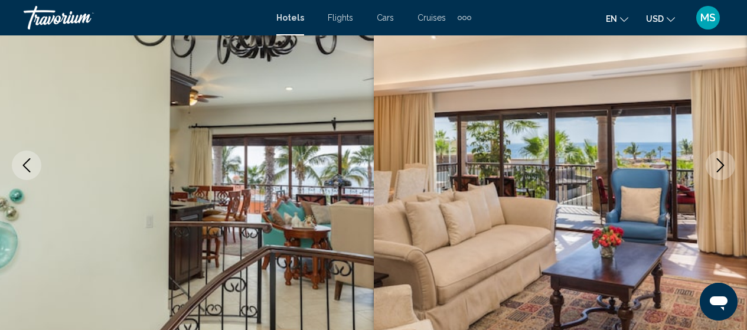
click at [726, 158] on button "Next image" at bounding box center [721, 166] width 30 height 30
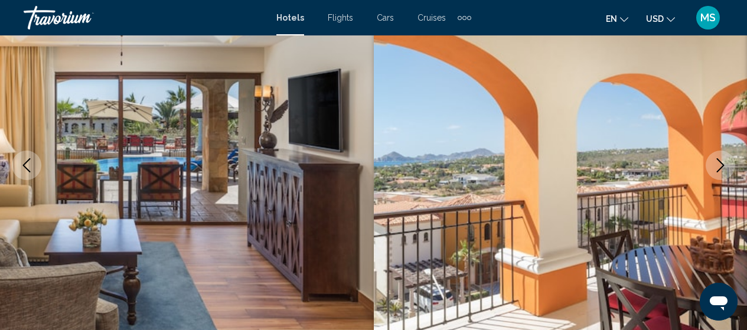
click at [726, 158] on button "Next image" at bounding box center [721, 166] width 30 height 30
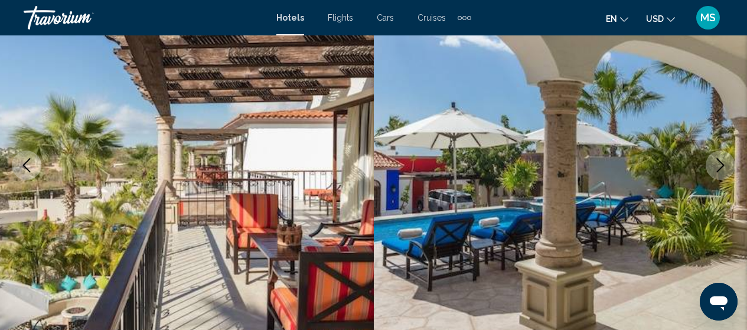
click at [726, 158] on button "Next image" at bounding box center [721, 166] width 30 height 30
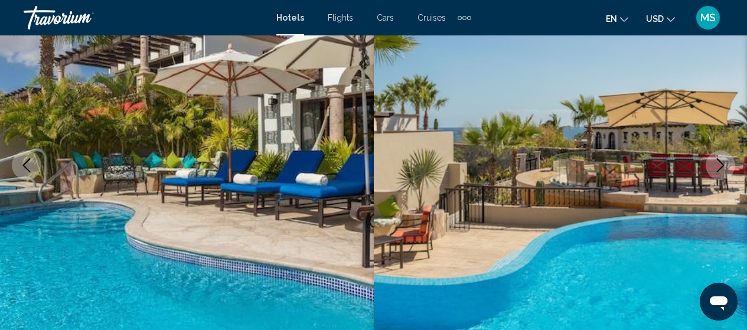
click at [726, 158] on button "Next image" at bounding box center [721, 166] width 30 height 30
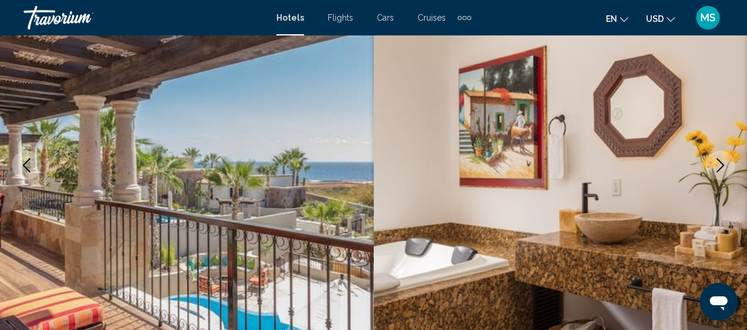
click at [726, 158] on button "Next image" at bounding box center [721, 166] width 30 height 30
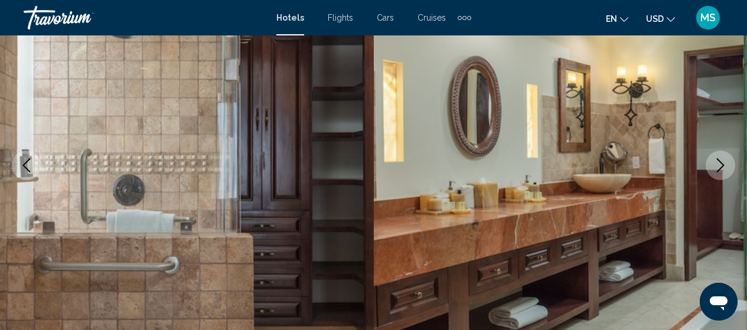
click at [726, 158] on button "Next image" at bounding box center [721, 166] width 30 height 30
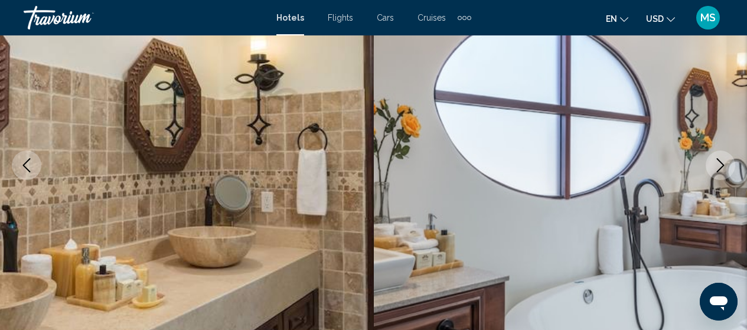
click at [726, 158] on button "Next image" at bounding box center [721, 166] width 30 height 30
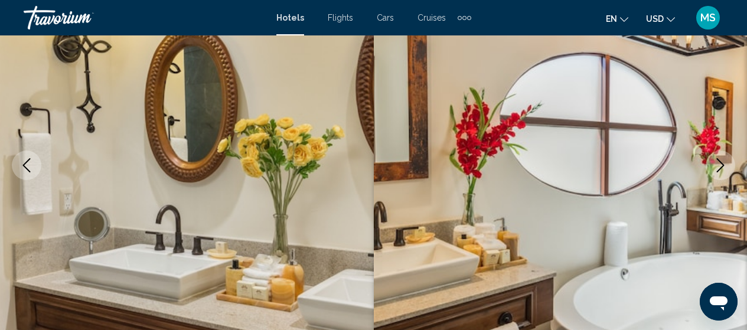
click at [726, 158] on button "Next image" at bounding box center [721, 166] width 30 height 30
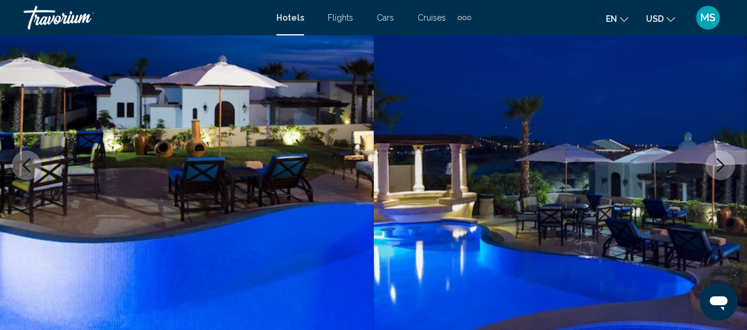
click at [726, 158] on button "Next image" at bounding box center [721, 166] width 30 height 30
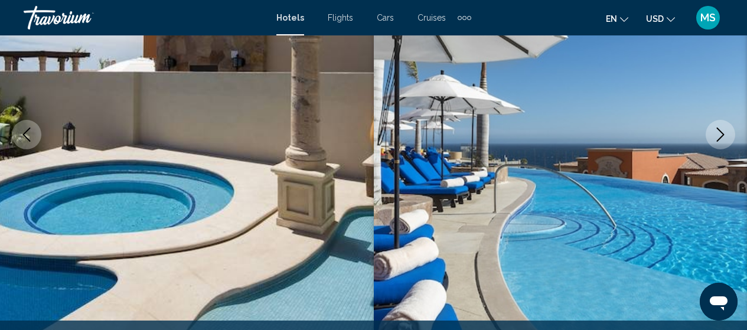
scroll to position [177, 0]
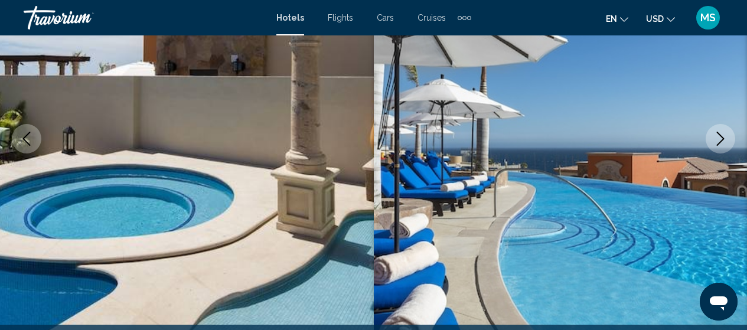
click at [718, 143] on icon "Next image" at bounding box center [721, 139] width 14 height 14
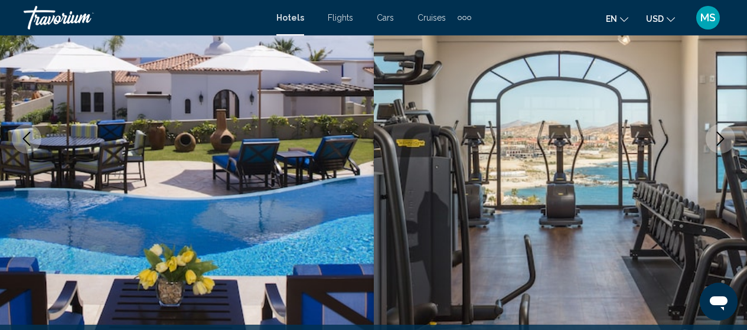
click at [718, 143] on icon "Next image" at bounding box center [721, 139] width 14 height 14
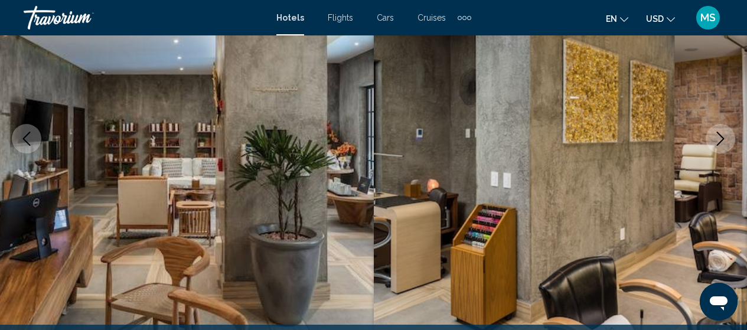
click at [718, 143] on icon "Next image" at bounding box center [721, 139] width 14 height 14
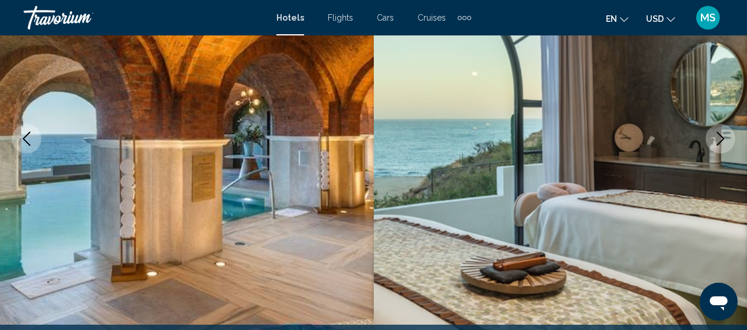
click at [718, 143] on icon "Next image" at bounding box center [721, 139] width 14 height 14
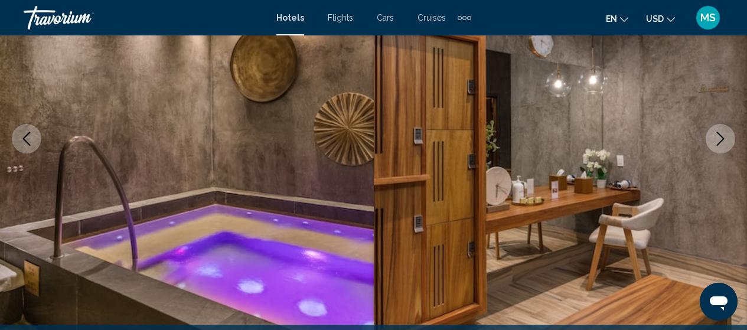
click at [718, 143] on icon "Next image" at bounding box center [721, 139] width 14 height 14
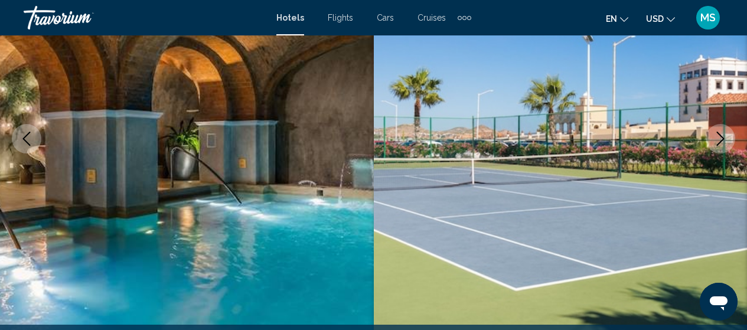
click at [718, 143] on icon "Next image" at bounding box center [721, 139] width 14 height 14
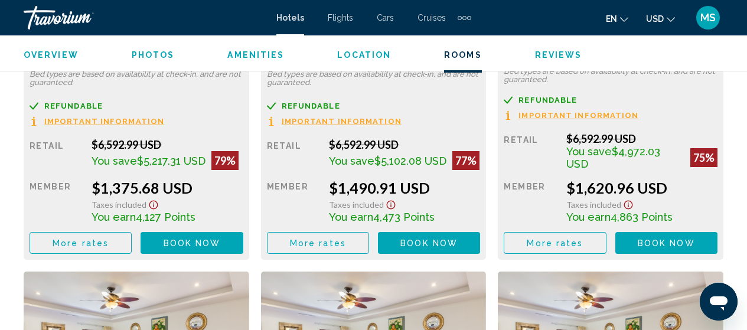
scroll to position [2008, 0]
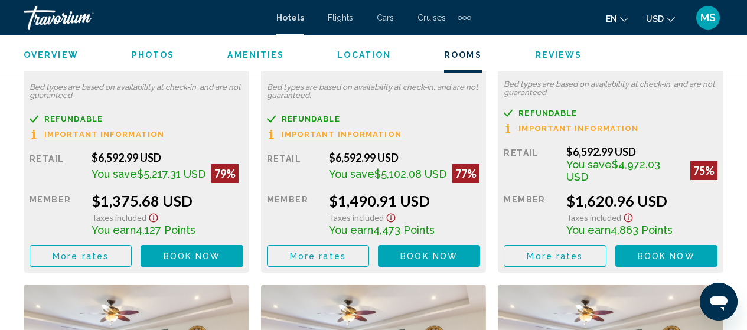
click at [142, 131] on span "Important Information" at bounding box center [104, 135] width 120 height 8
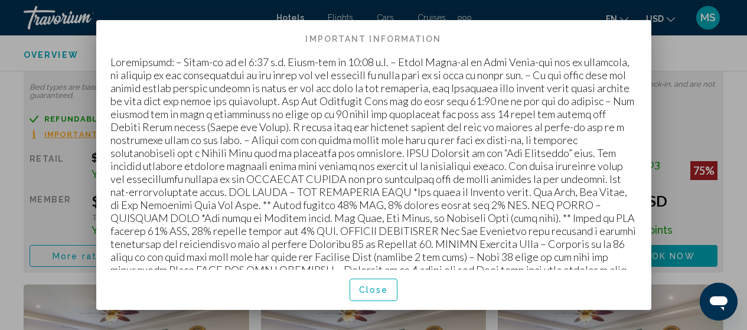
scroll to position [0, 0]
click at [682, 52] on div at bounding box center [373, 165] width 747 height 330
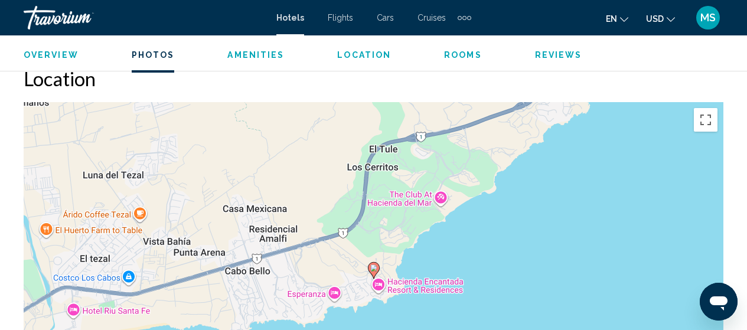
scroll to position [42, 0]
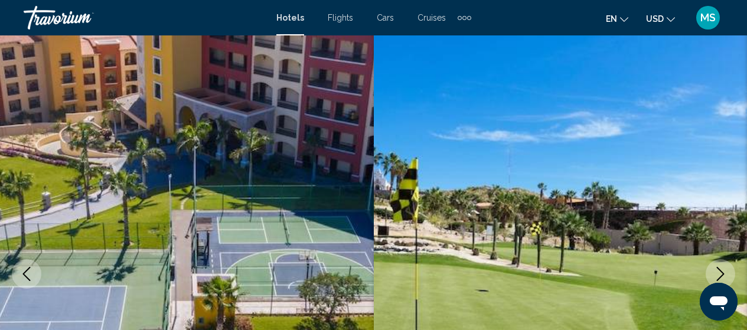
click at [715, 276] on icon "Next image" at bounding box center [721, 274] width 14 height 14
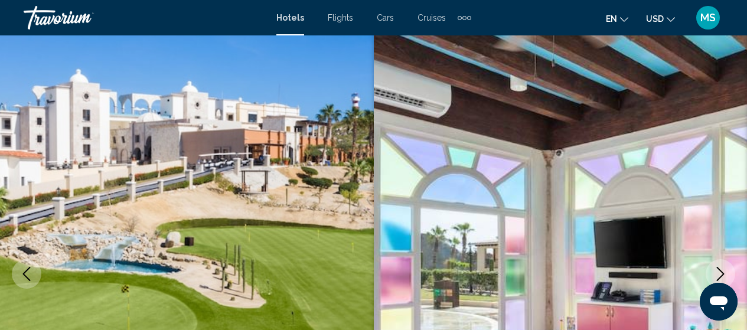
click at [715, 276] on icon "Next image" at bounding box center [721, 274] width 14 height 14
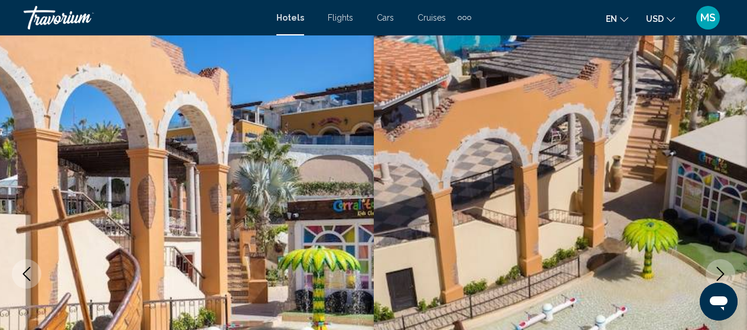
click at [715, 276] on icon "Next image" at bounding box center [721, 274] width 14 height 14
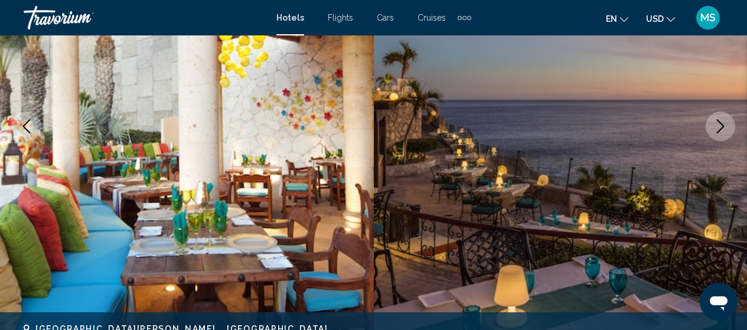
scroll to position [199, 0]
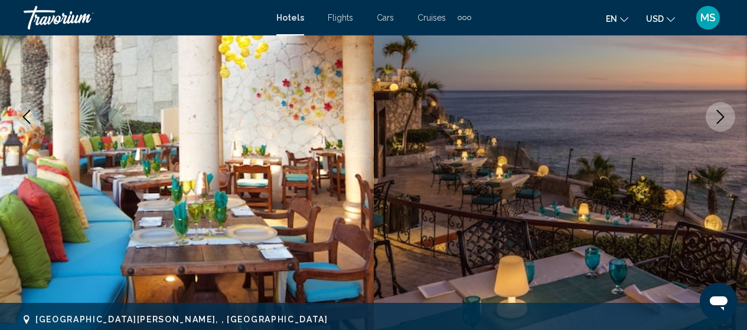
click at [718, 122] on icon "Next image" at bounding box center [721, 117] width 14 height 14
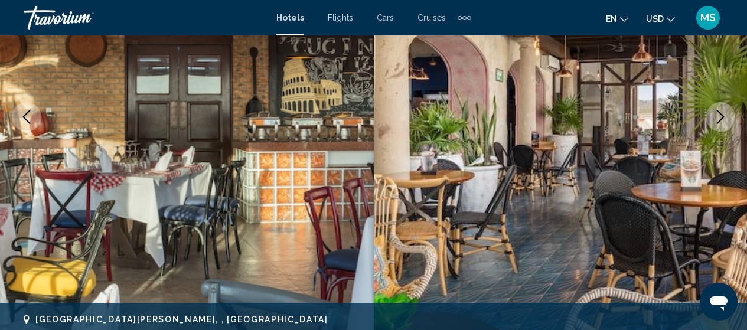
click at [718, 122] on icon "Next image" at bounding box center [721, 117] width 14 height 14
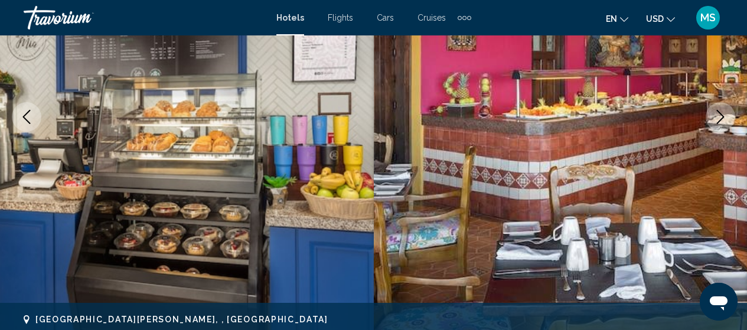
click at [718, 122] on icon "Next image" at bounding box center [721, 117] width 14 height 14
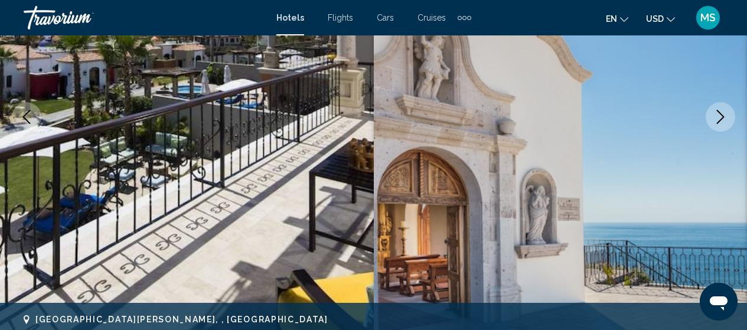
click at [718, 122] on icon "Next image" at bounding box center [721, 117] width 14 height 14
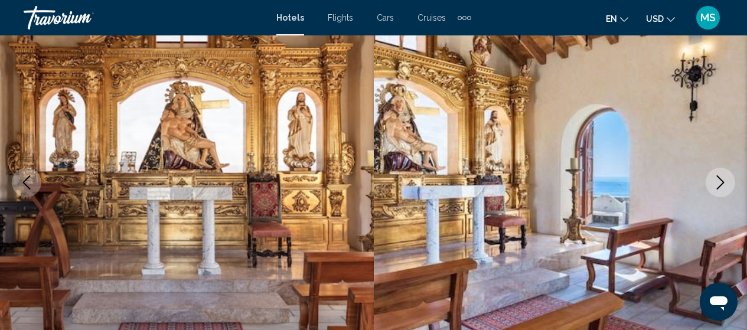
scroll to position [197, 0]
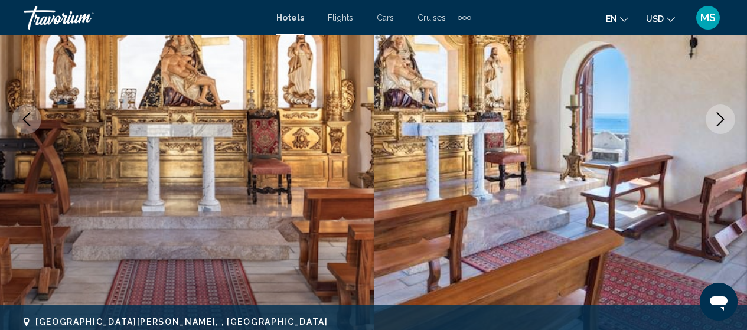
click at [723, 112] on button "Next image" at bounding box center [721, 120] width 30 height 30
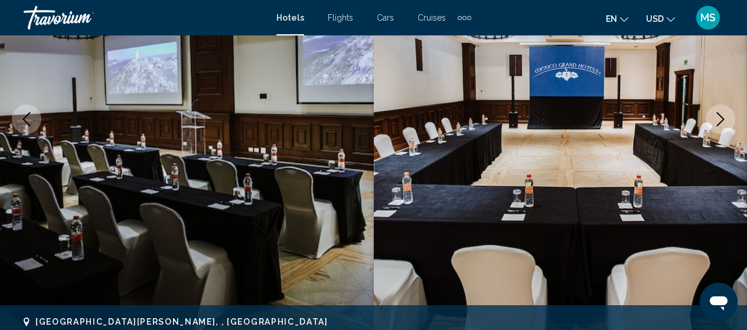
click at [723, 112] on button "Next image" at bounding box center [721, 120] width 30 height 30
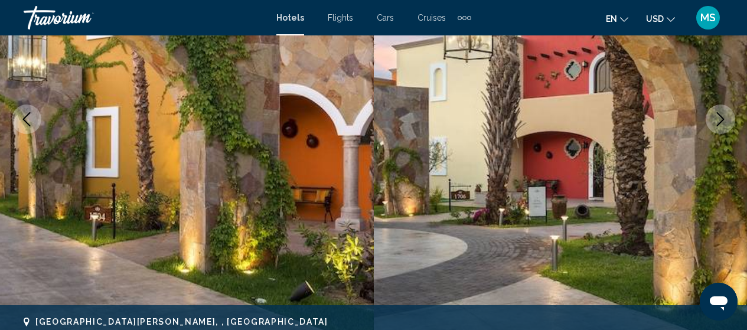
click at [723, 112] on button "Next image" at bounding box center [721, 120] width 30 height 30
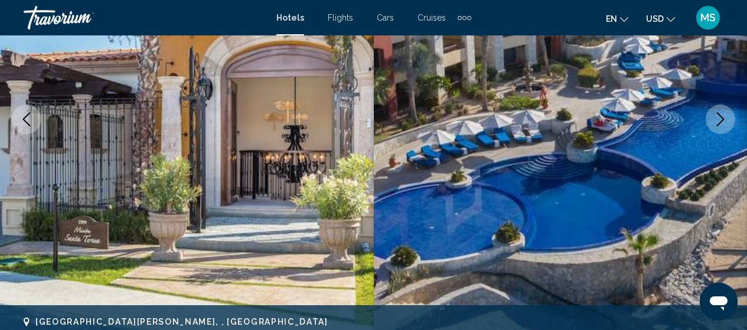
click at [723, 112] on button "Next image" at bounding box center [721, 120] width 30 height 30
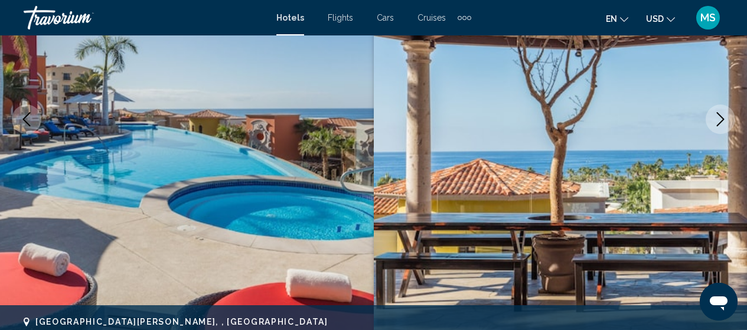
click at [723, 112] on button "Next image" at bounding box center [721, 120] width 30 height 30
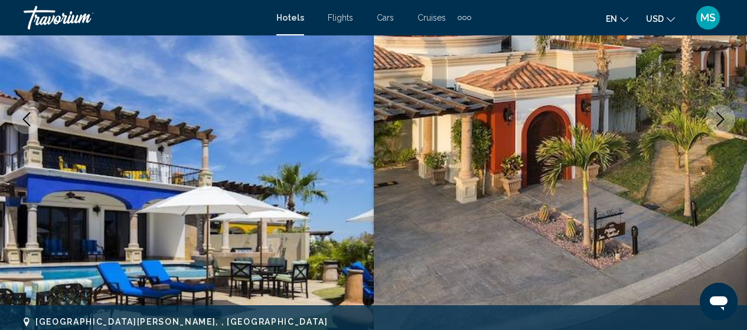
click at [723, 112] on button "Next image" at bounding box center [721, 120] width 30 height 30
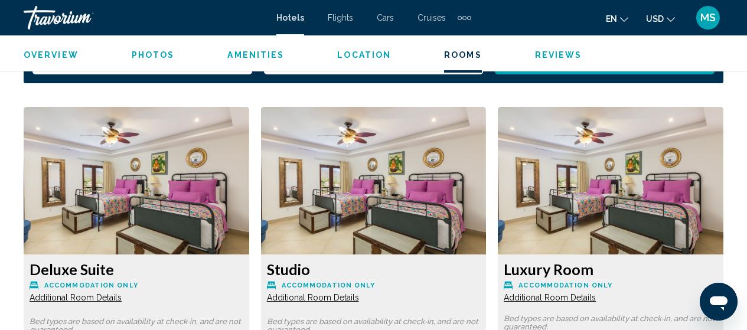
scroll to position [1797, 0]
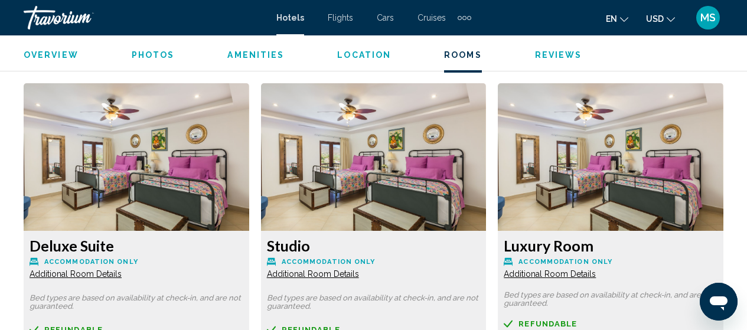
click at [102, 276] on span "Additional Room Details" at bounding box center [76, 273] width 92 height 9
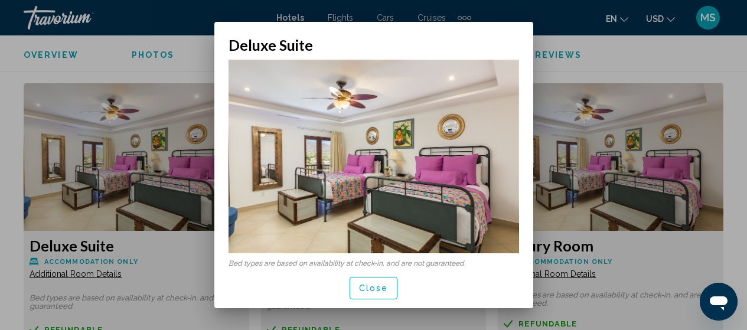
scroll to position [0, 0]
click at [377, 284] on span "Close" at bounding box center [374, 288] width 30 height 9
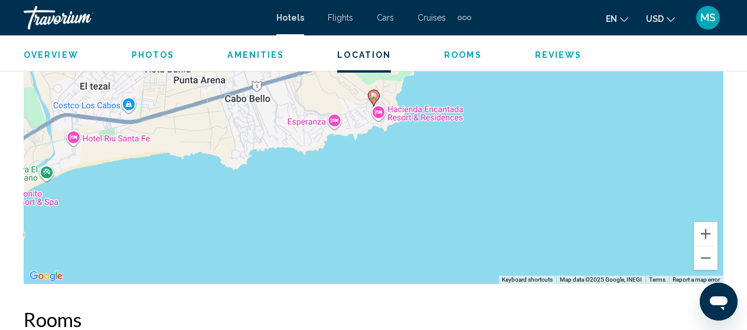
scroll to position [1442, 0]
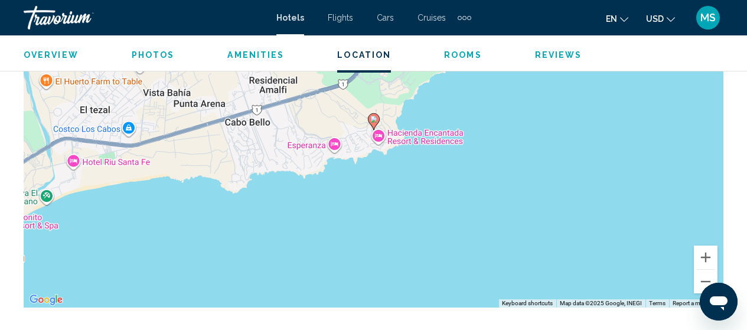
click at [458, 55] on span "Rooms" at bounding box center [463, 54] width 38 height 9
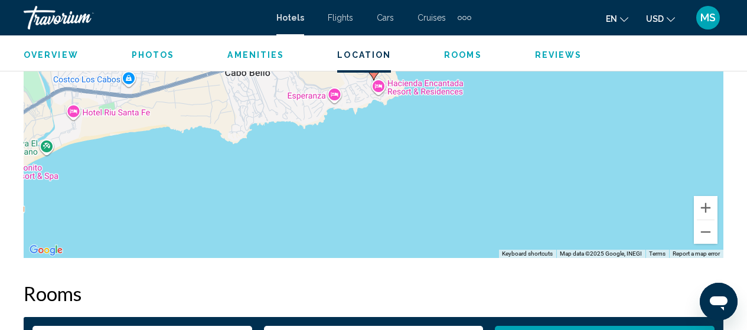
scroll to position [1703, 0]
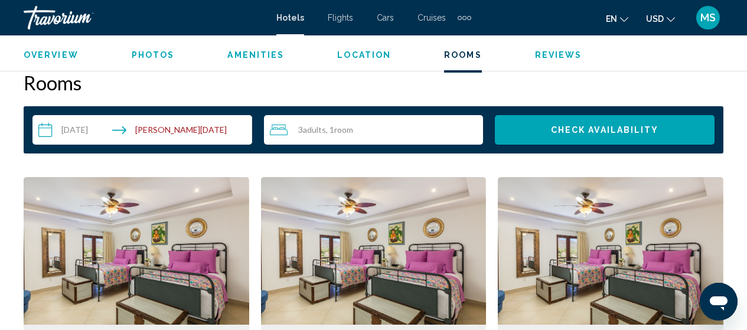
click at [236, 58] on span "Amenities" at bounding box center [255, 54] width 57 height 9
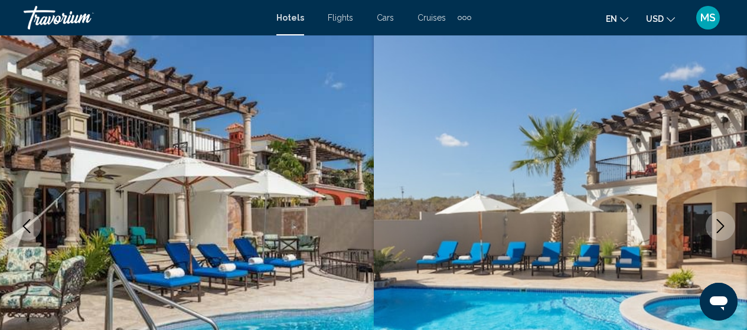
scroll to position [0, 0]
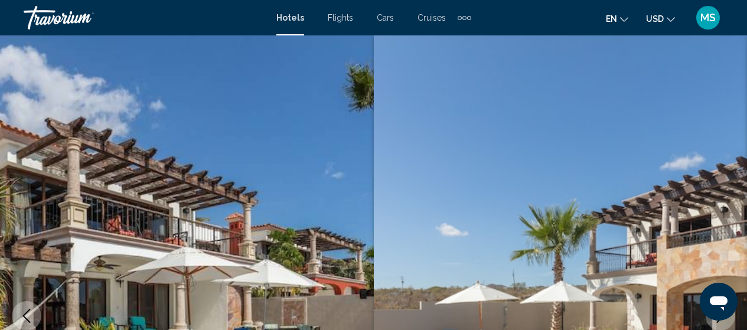
click at [470, 17] on div "Hotels Flights Cars Cruises Activities Hotels Flights Cars Cruises Activities e…" at bounding box center [373, 17] width 747 height 25
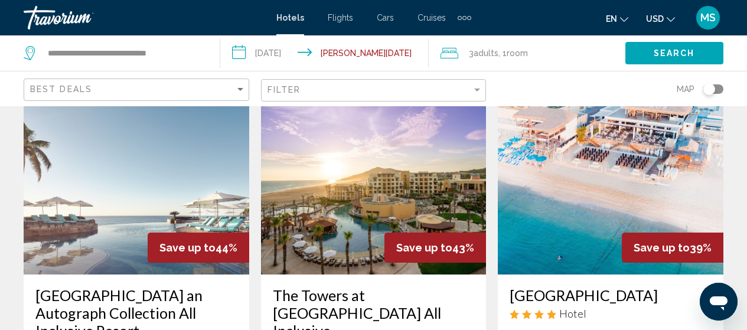
scroll to position [599, 0]
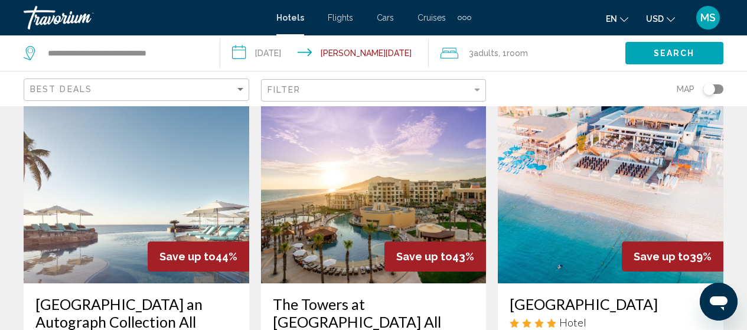
click at [746, 8] on div "Hotels Flights Cars Cruises Activities Hotels Flights Cars Cruises Activities e…" at bounding box center [373, 17] width 747 height 25
drag, startPoint x: 746, startPoint y: 8, endPoint x: 755, endPoint y: 8, distance: 8.9
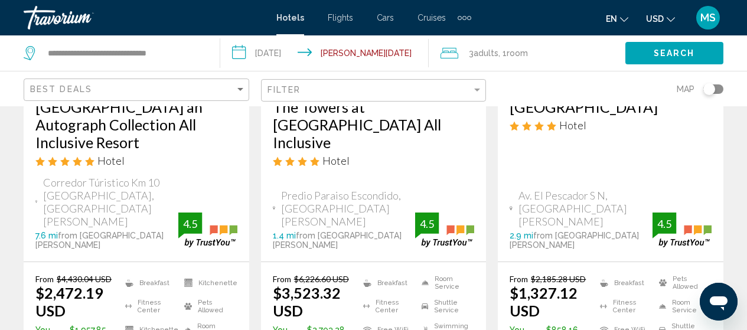
scroll to position [835, 0]
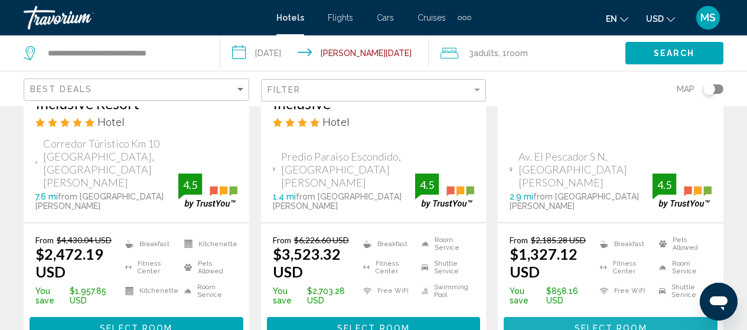
click at [626, 324] on span "Select Room" at bounding box center [611, 328] width 73 height 9
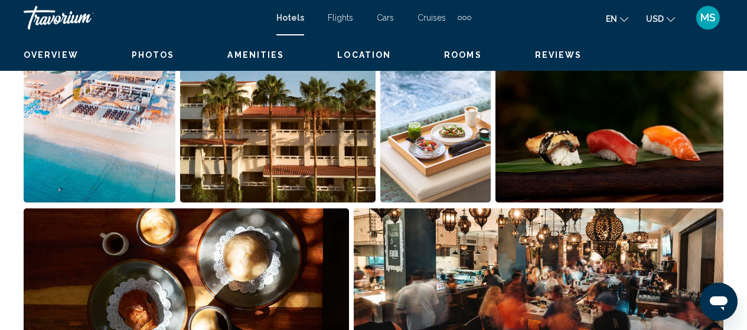
scroll to position [151, 0]
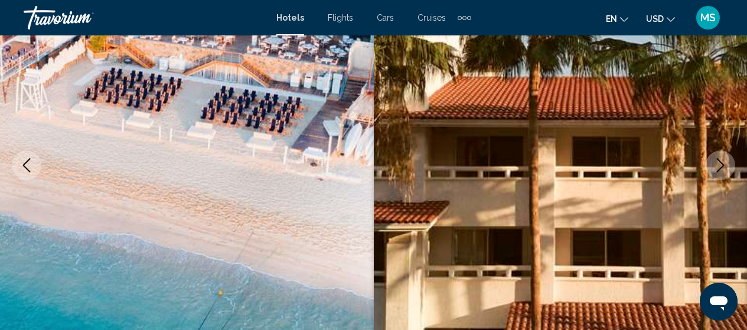
click at [724, 166] on icon "Next image" at bounding box center [721, 165] width 14 height 14
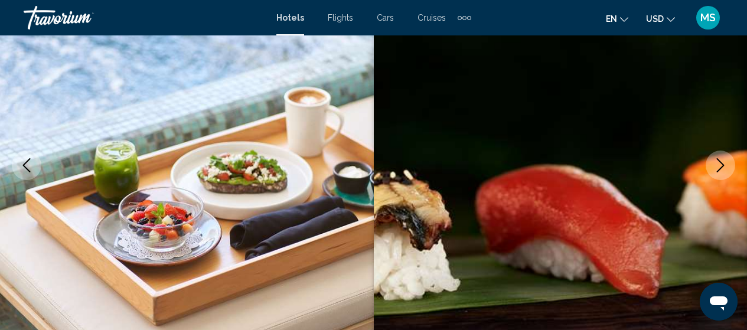
click at [724, 166] on icon "Next image" at bounding box center [721, 165] width 14 height 14
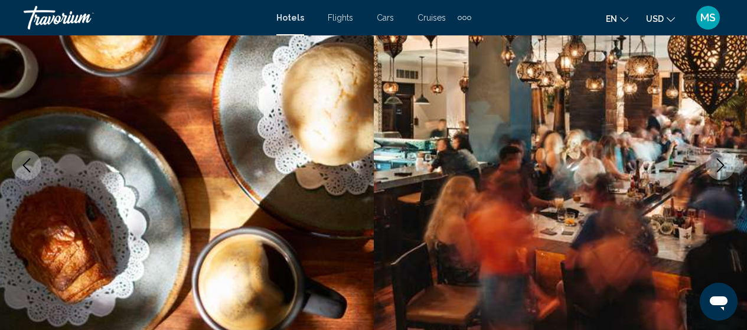
click at [724, 166] on icon "Next image" at bounding box center [721, 165] width 14 height 14
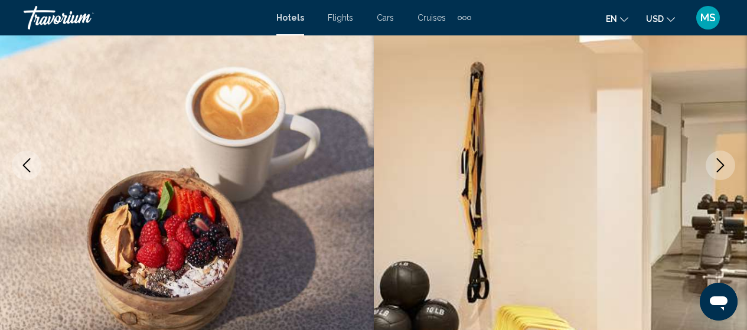
click at [724, 166] on icon "Next image" at bounding box center [721, 165] width 14 height 14
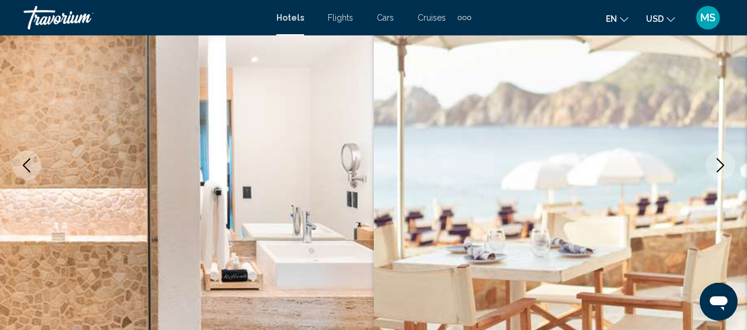
click at [724, 166] on icon "Next image" at bounding box center [721, 165] width 14 height 14
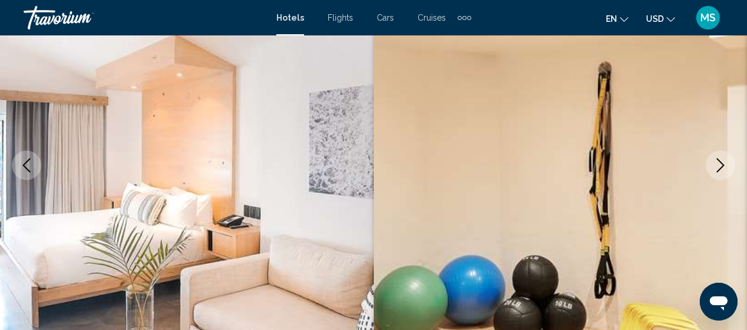
click at [724, 166] on icon "Next image" at bounding box center [721, 165] width 14 height 14
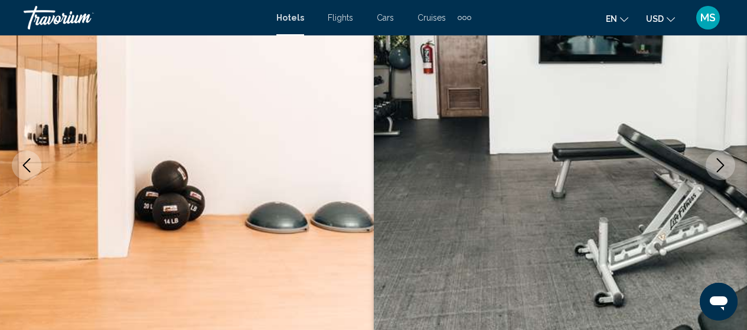
click at [724, 166] on icon "Next image" at bounding box center [721, 165] width 14 height 14
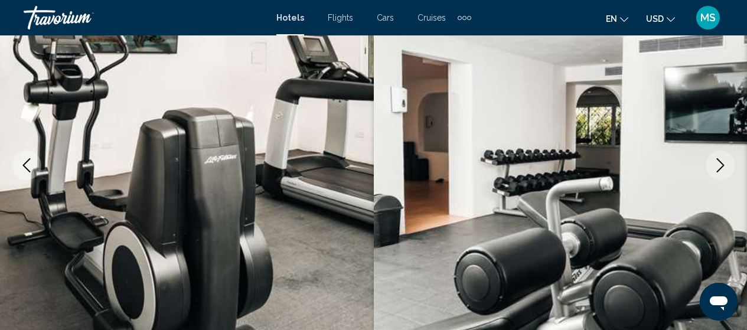
click at [724, 166] on icon "Next image" at bounding box center [721, 165] width 14 height 14
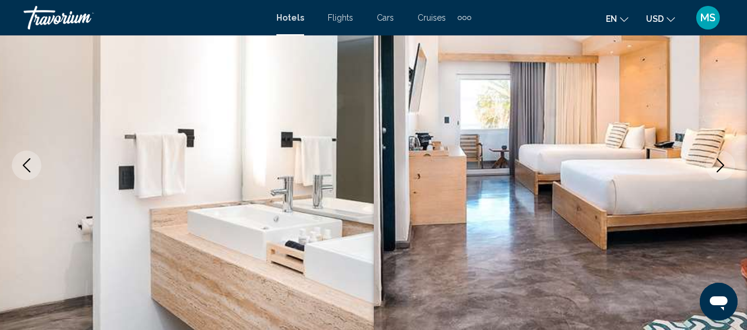
click at [724, 166] on icon "Next image" at bounding box center [721, 165] width 14 height 14
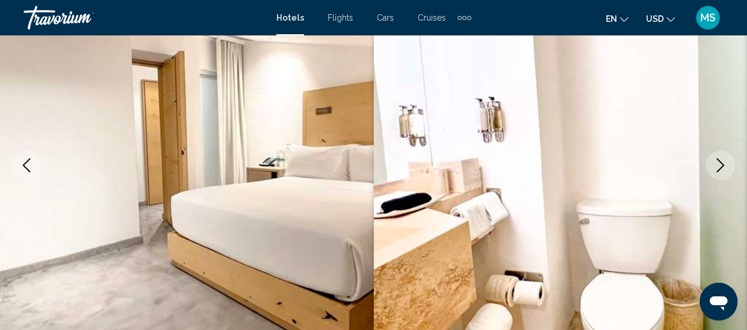
click at [724, 166] on icon "Next image" at bounding box center [721, 165] width 14 height 14
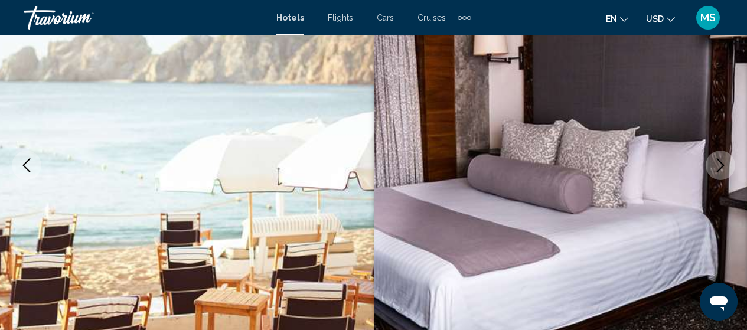
click at [724, 166] on icon "Next image" at bounding box center [721, 165] width 14 height 14
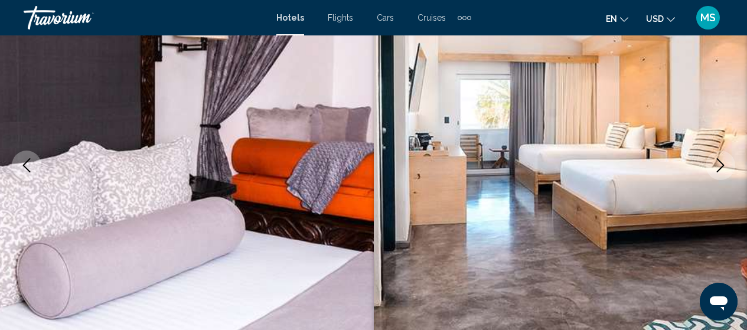
click at [724, 166] on icon "Next image" at bounding box center [721, 165] width 14 height 14
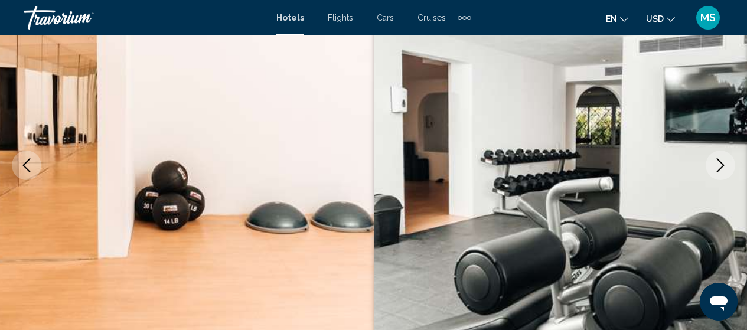
click at [724, 166] on icon "Next image" at bounding box center [721, 165] width 14 height 14
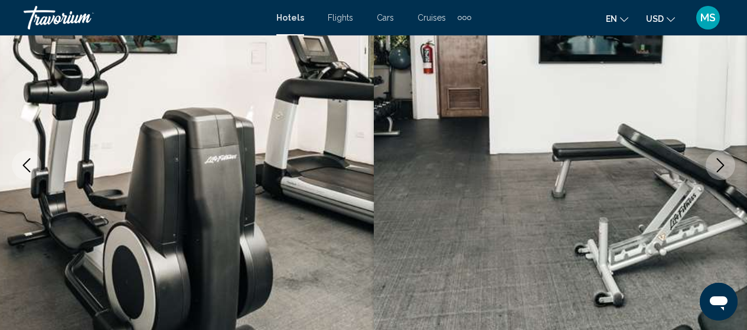
click at [724, 166] on icon "Next image" at bounding box center [721, 165] width 14 height 14
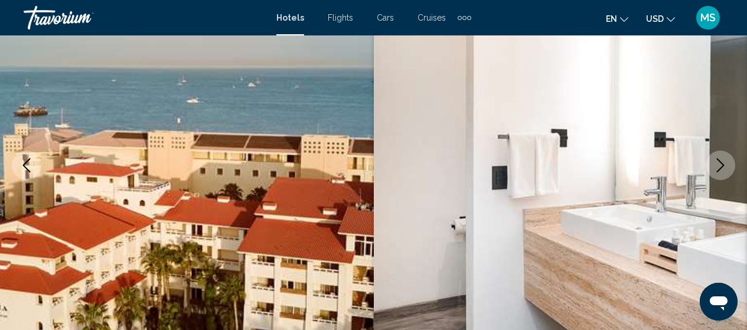
click at [724, 166] on icon "Next image" at bounding box center [721, 165] width 14 height 14
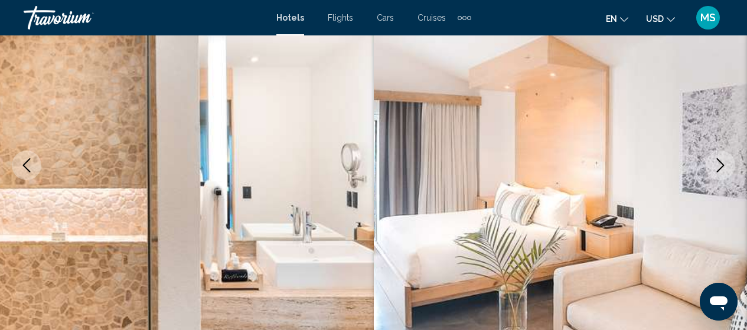
click at [724, 166] on icon "Next image" at bounding box center [721, 165] width 14 height 14
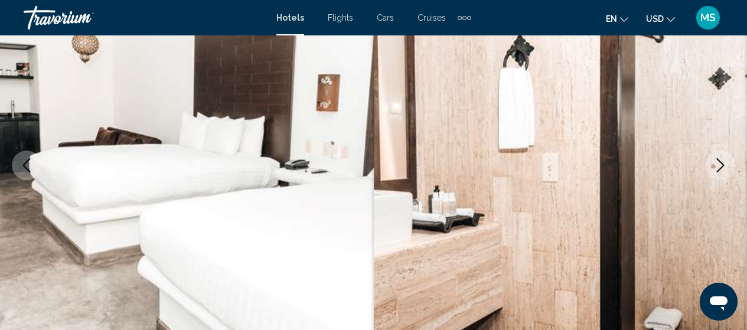
click at [724, 166] on icon "Next image" at bounding box center [721, 165] width 14 height 14
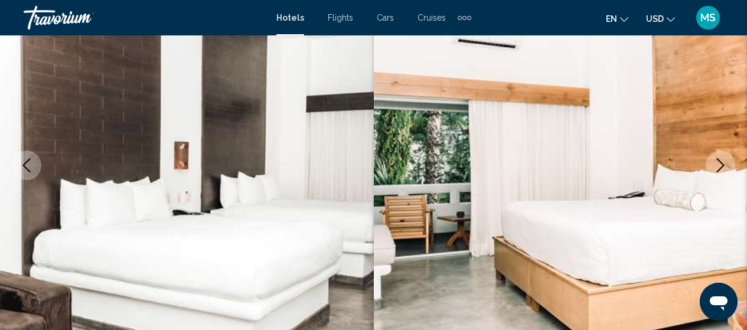
click at [724, 166] on icon "Next image" at bounding box center [721, 165] width 14 height 14
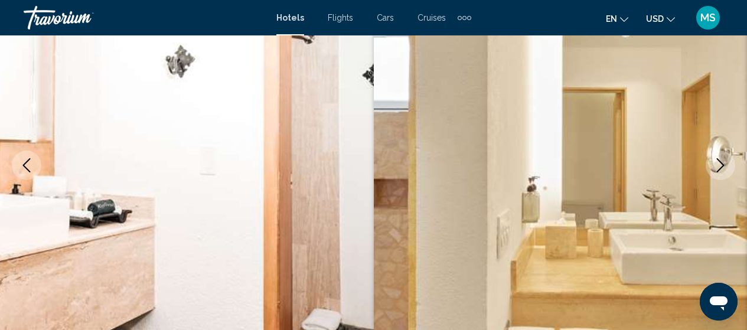
click at [724, 166] on icon "Next image" at bounding box center [721, 165] width 14 height 14
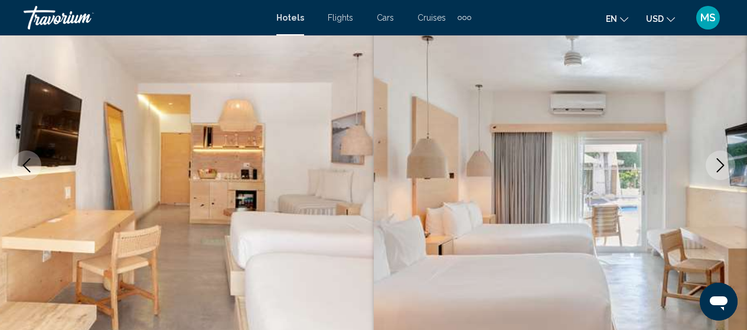
click at [724, 166] on icon "Next image" at bounding box center [721, 165] width 14 height 14
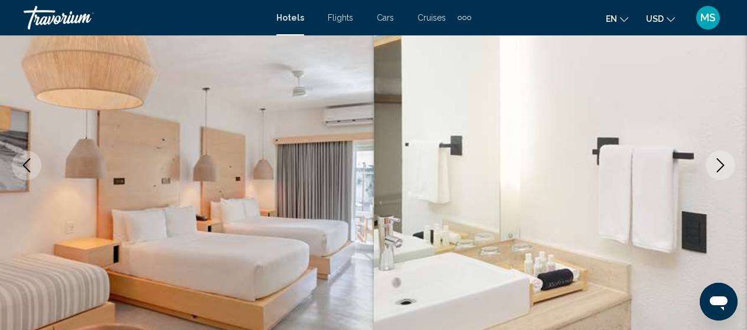
click at [724, 166] on icon "Next image" at bounding box center [721, 165] width 14 height 14
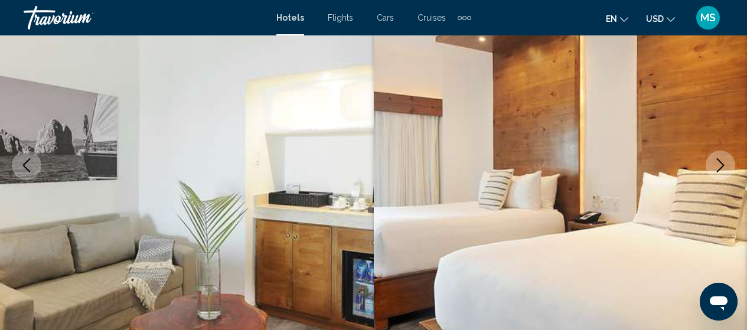
click at [724, 166] on icon "Next image" at bounding box center [721, 165] width 14 height 14
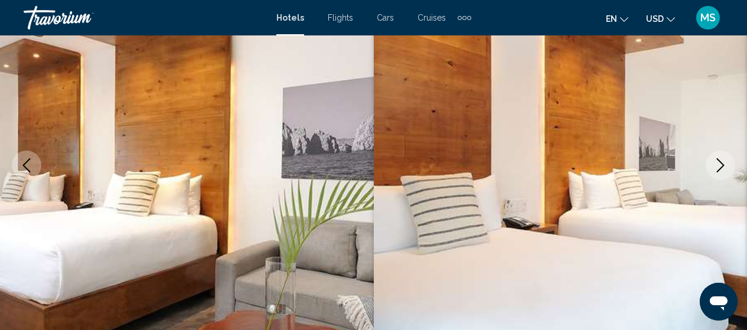
click at [724, 166] on icon "Next image" at bounding box center [721, 165] width 14 height 14
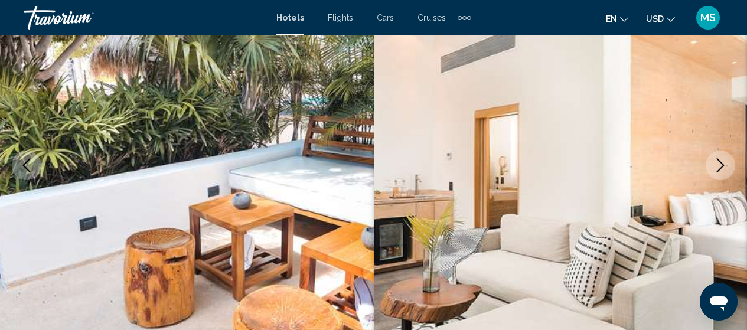
click at [724, 166] on icon "Next image" at bounding box center [721, 165] width 14 height 14
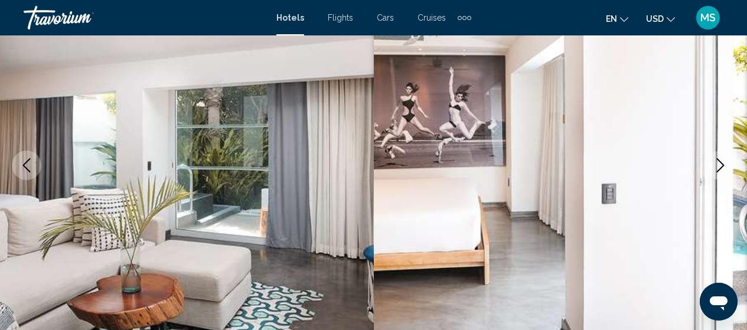
click at [724, 166] on icon "Next image" at bounding box center [721, 165] width 14 height 14
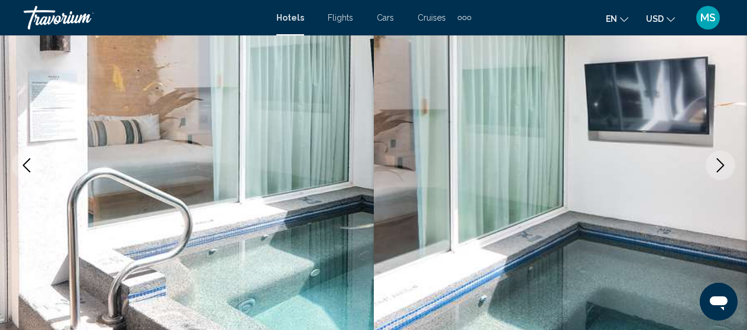
click at [724, 167] on icon "Next image" at bounding box center [721, 165] width 14 height 14
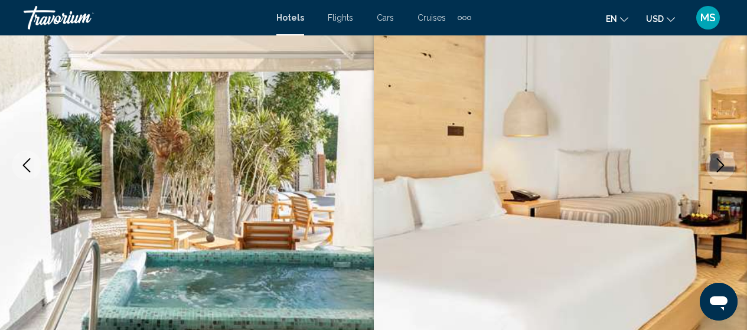
click at [724, 167] on icon "Next image" at bounding box center [721, 165] width 14 height 14
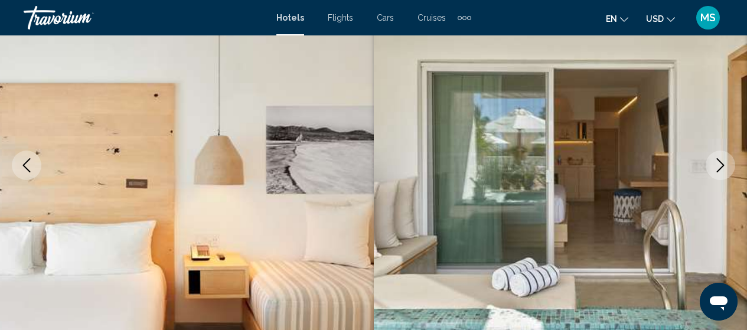
click at [724, 167] on icon "Next image" at bounding box center [721, 165] width 14 height 14
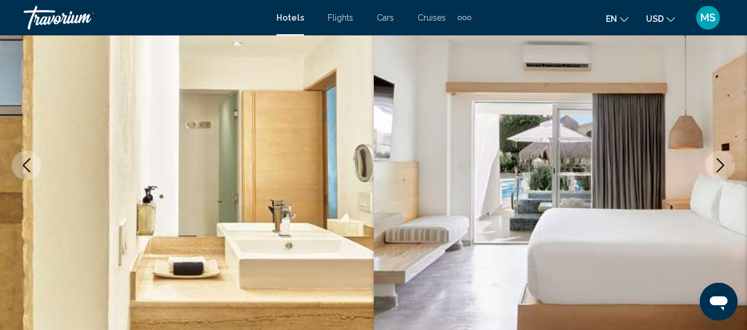
click at [724, 167] on icon "Next image" at bounding box center [721, 165] width 14 height 14
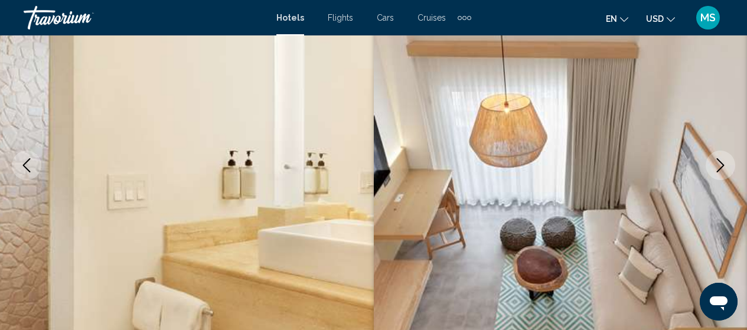
click at [724, 167] on icon "Next image" at bounding box center [721, 165] width 14 height 14
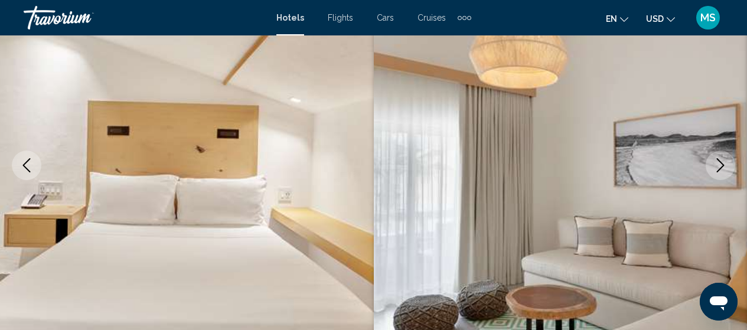
click at [724, 167] on icon "Next image" at bounding box center [721, 165] width 14 height 14
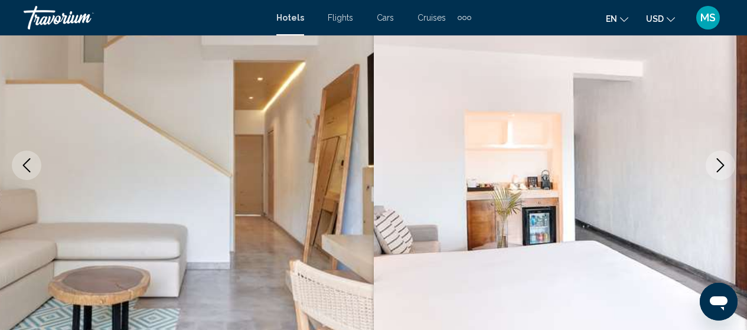
click at [724, 167] on icon "Next image" at bounding box center [721, 165] width 14 height 14
